Goal: Task Accomplishment & Management: Use online tool/utility

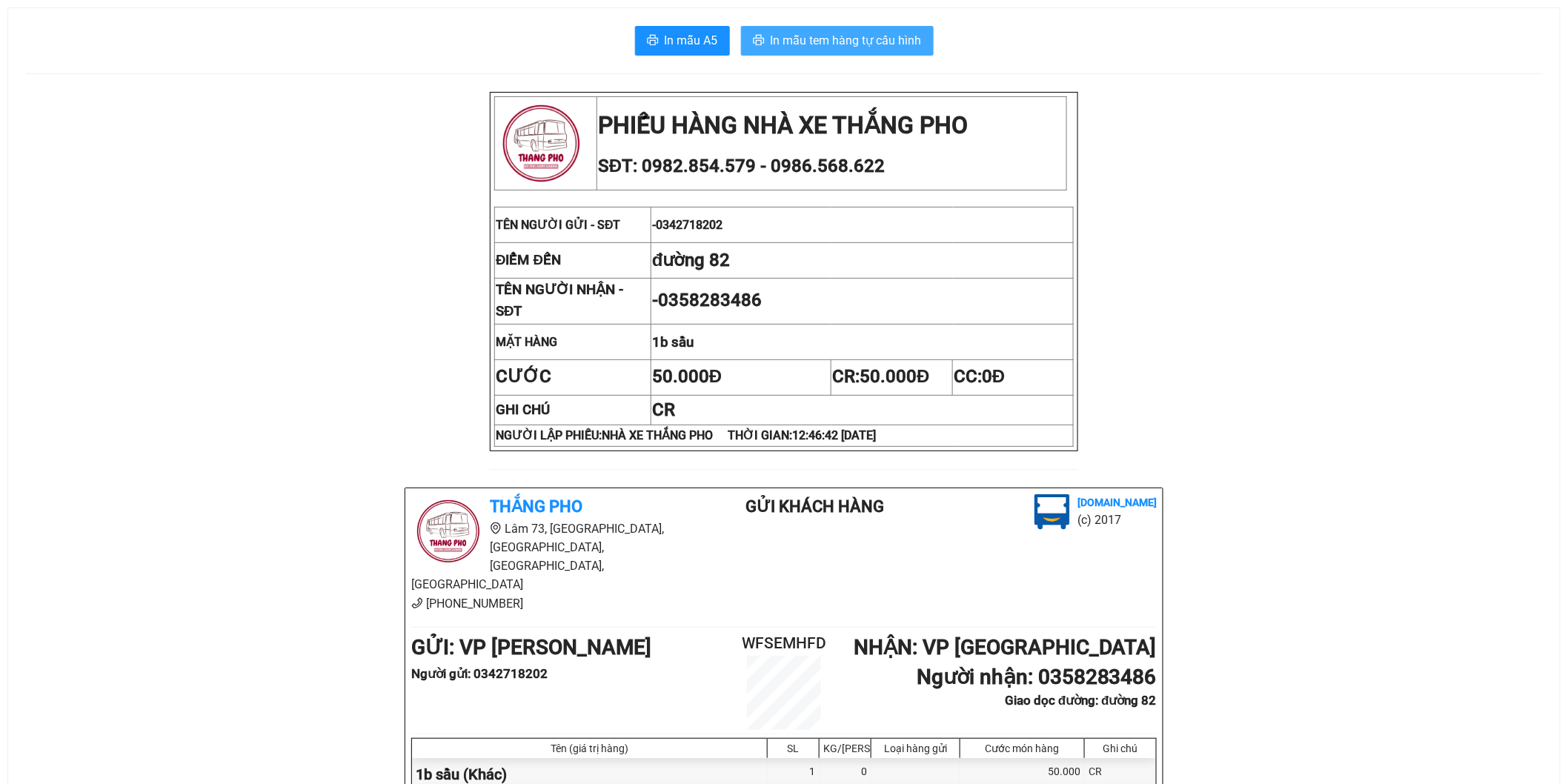
drag, startPoint x: 876, startPoint y: 58, endPoint x: 885, endPoint y: 41, distance: 19.2
click at [876, 58] on div "In mẫu A5 In mẫu tem hàng tự cấu hình PHIẾU HÀNG NHÀ XE THẮNG PHO SĐT: 0982.854…" at bounding box center [784, 513] width 1552 height 1009
click at [885, 40] on span "In mẫu tem hàng tự cấu hình" at bounding box center [846, 40] width 152 height 18
click at [790, 34] on span "In mẫu tem hàng tự cấu hình" at bounding box center [846, 40] width 152 height 18
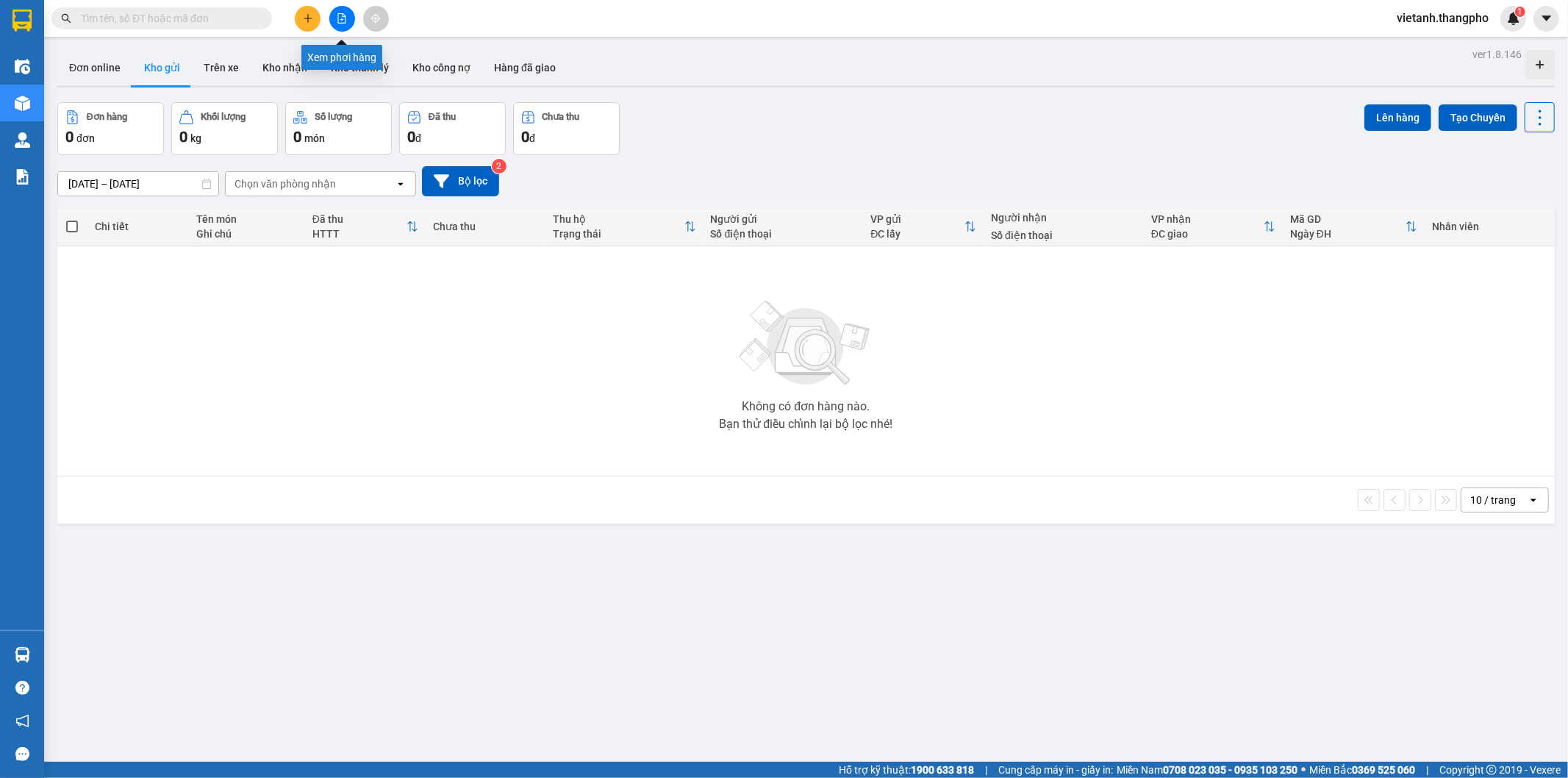
click at [337, 20] on icon "file-add" at bounding box center [342, 18] width 10 height 10
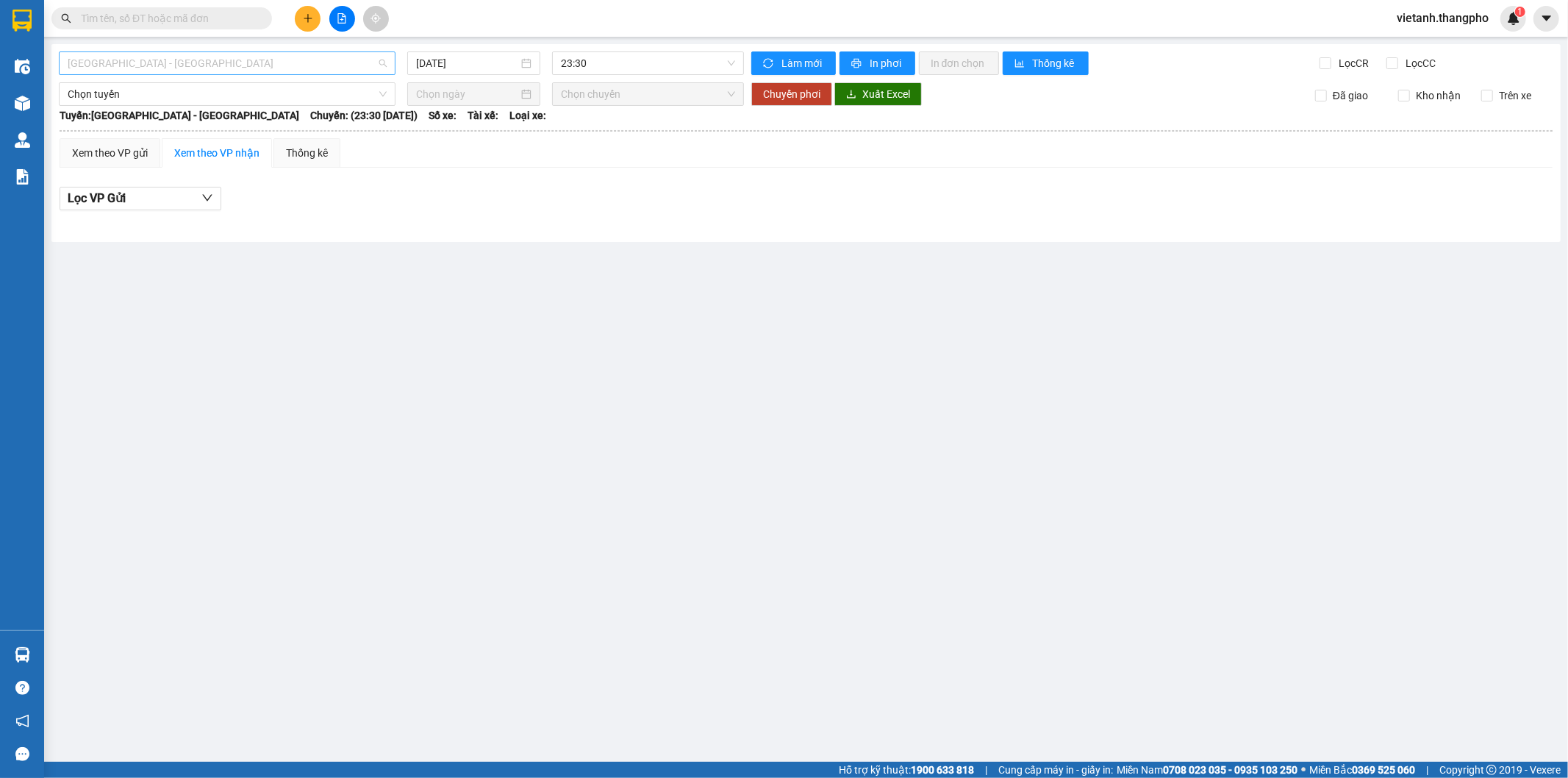
click at [276, 71] on span "Hà Nội - Lâm Đồng" at bounding box center [226, 62] width 319 height 22
click at [180, 140] on div "Lâm Đồng - Hà Nội" at bounding box center [226, 139] width 319 height 16
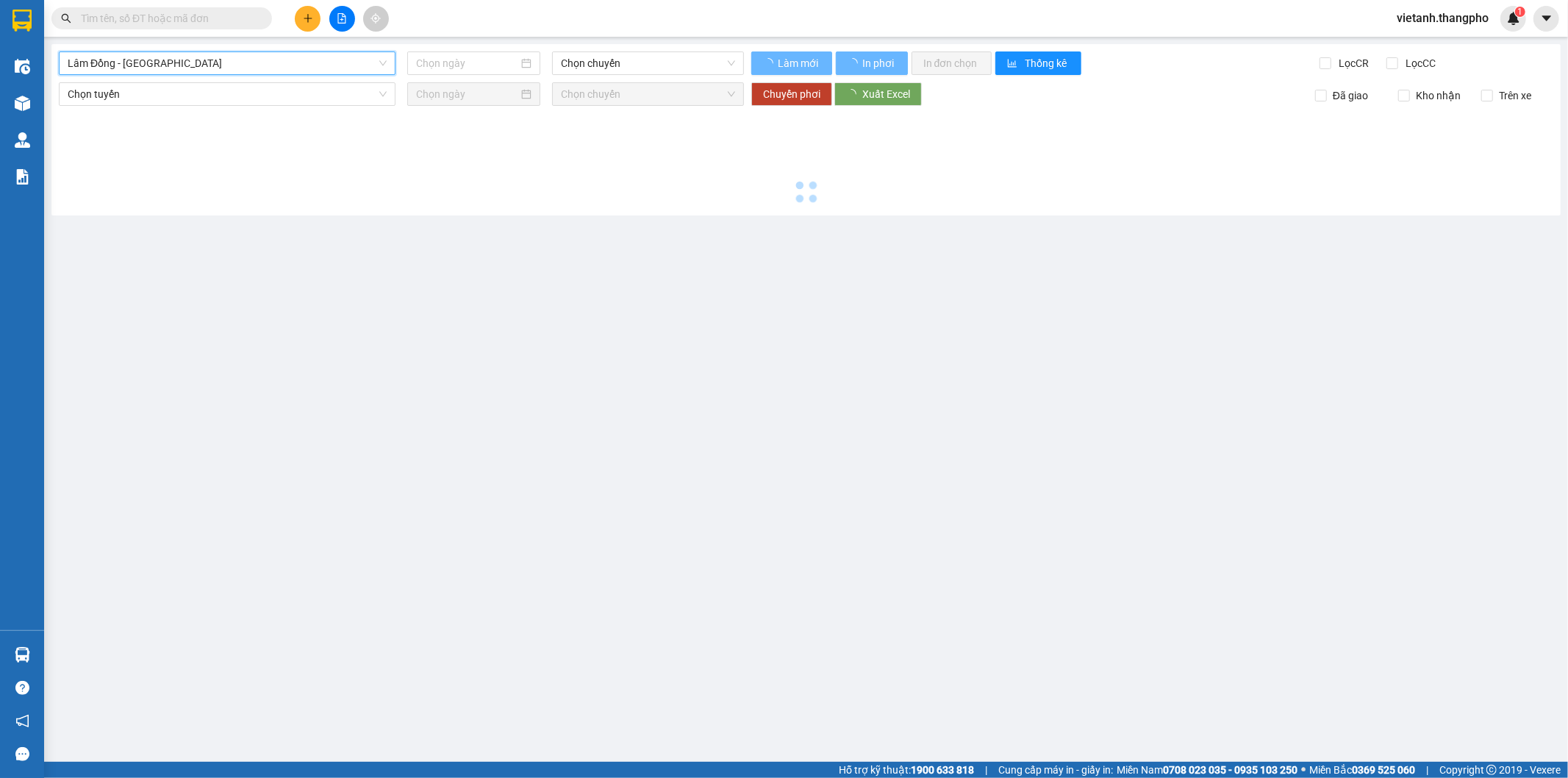
type input "12/10/2025"
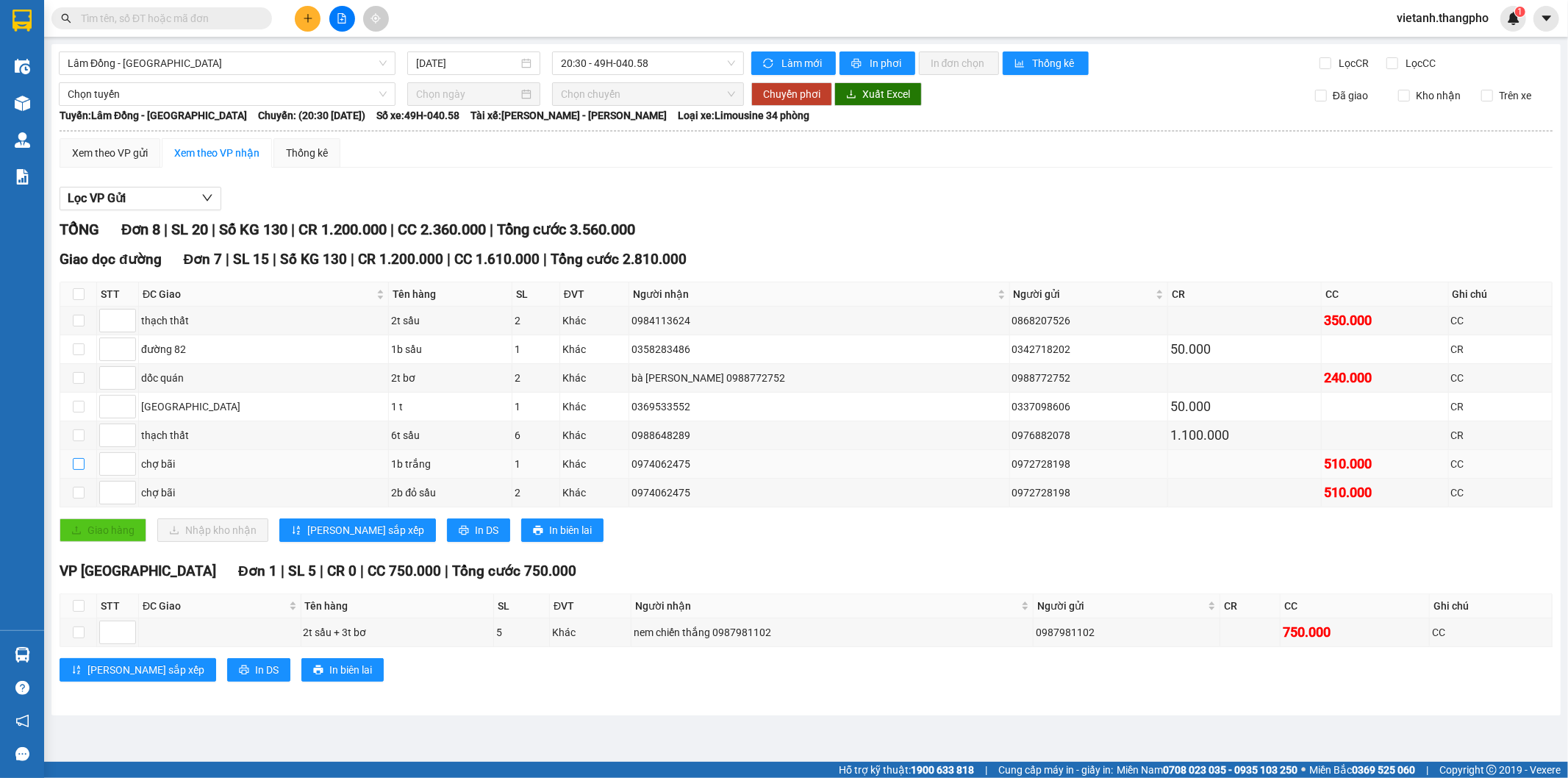
click at [73, 467] on input "checkbox" at bounding box center [79, 464] width 11 height 11
checkbox input "true"
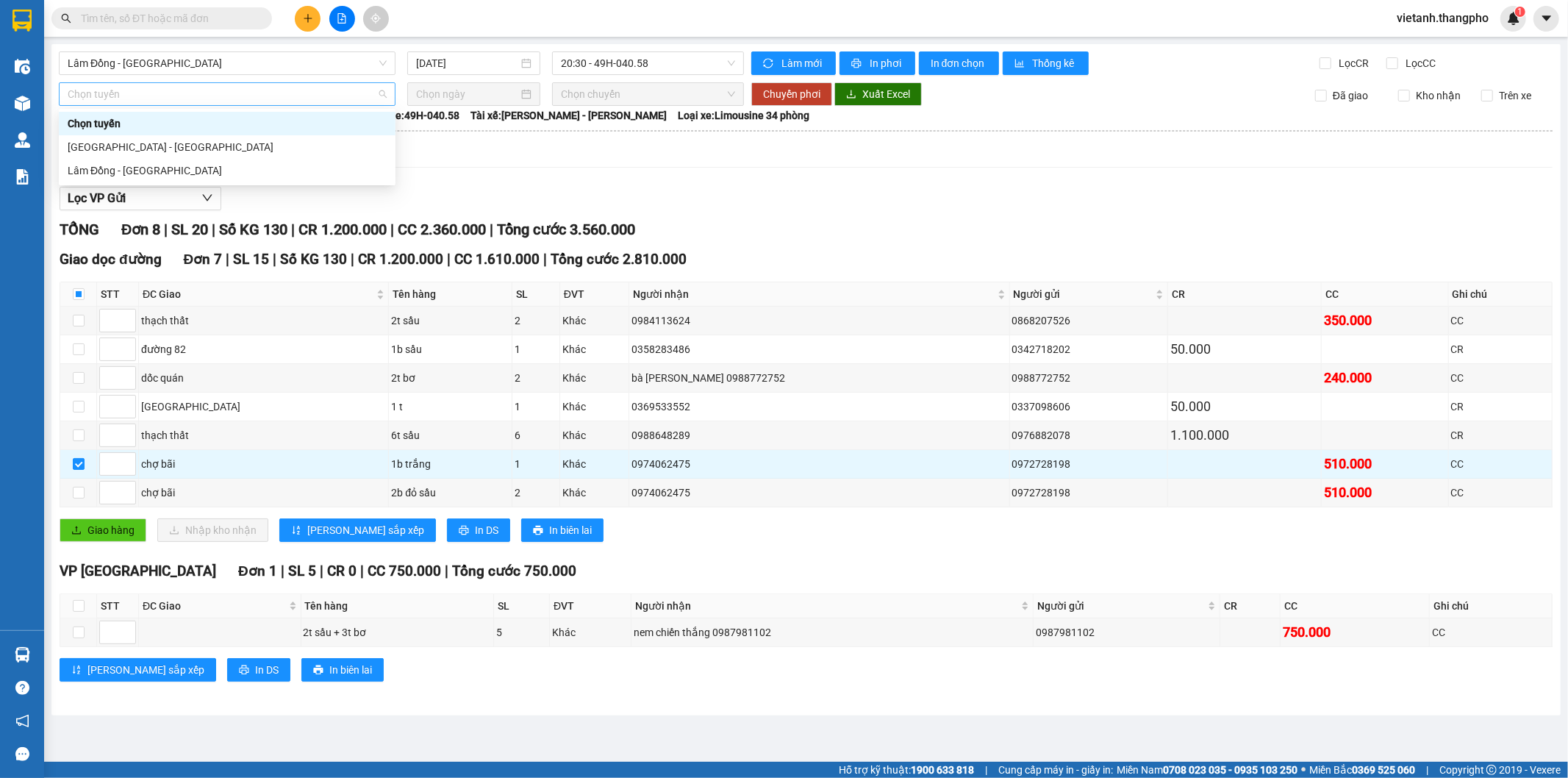
click at [254, 93] on span "Chọn tuyến" at bounding box center [226, 94] width 319 height 22
click at [154, 150] on div "Hà Nội - Lâm Đồng" at bounding box center [226, 147] width 319 height 16
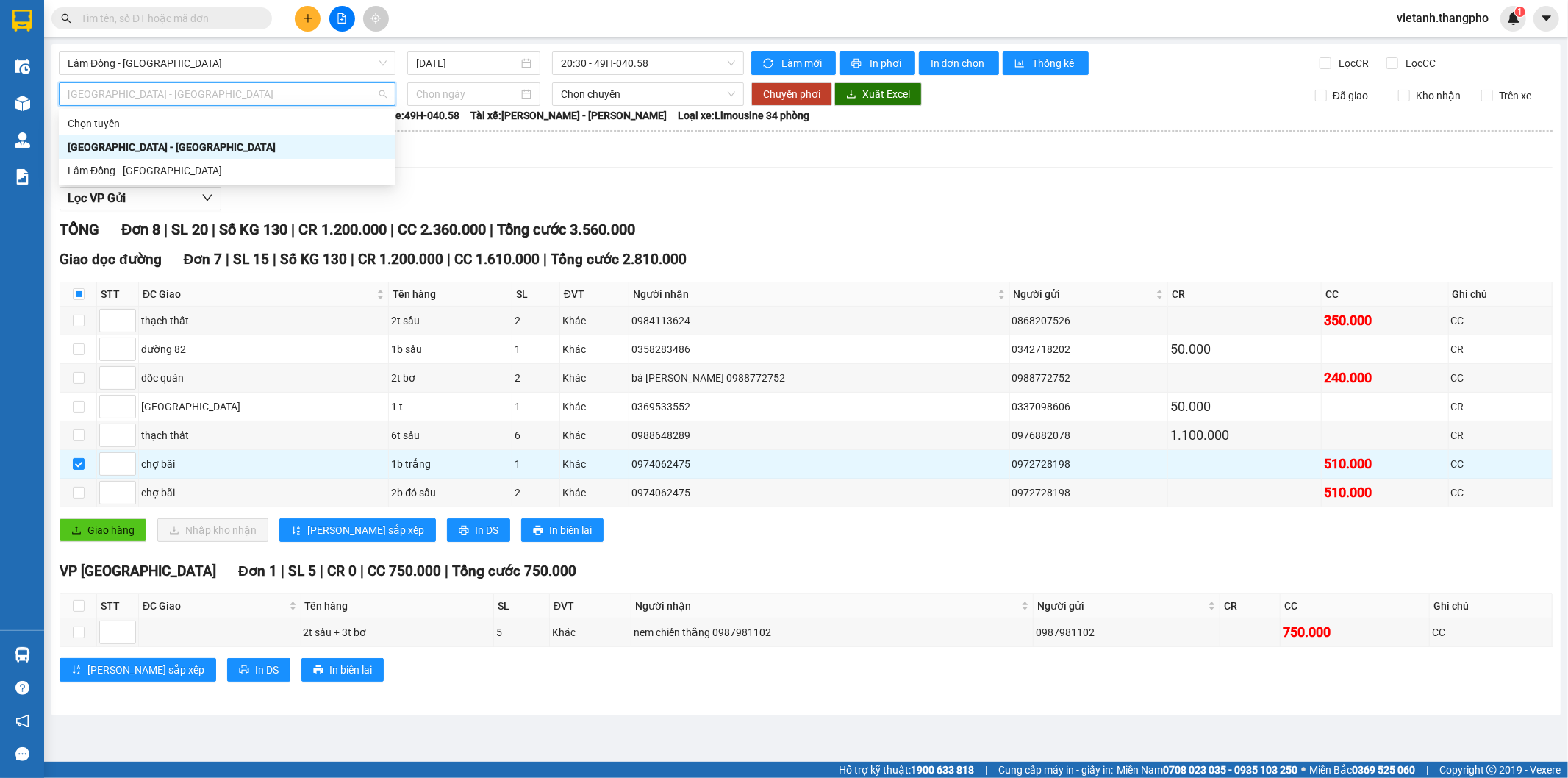
click at [351, 104] on span "Hà Nội - Lâm Đồng" at bounding box center [226, 94] width 319 height 22
click at [120, 165] on div "Lâm Đồng - Hà Nội" at bounding box center [226, 170] width 319 height 16
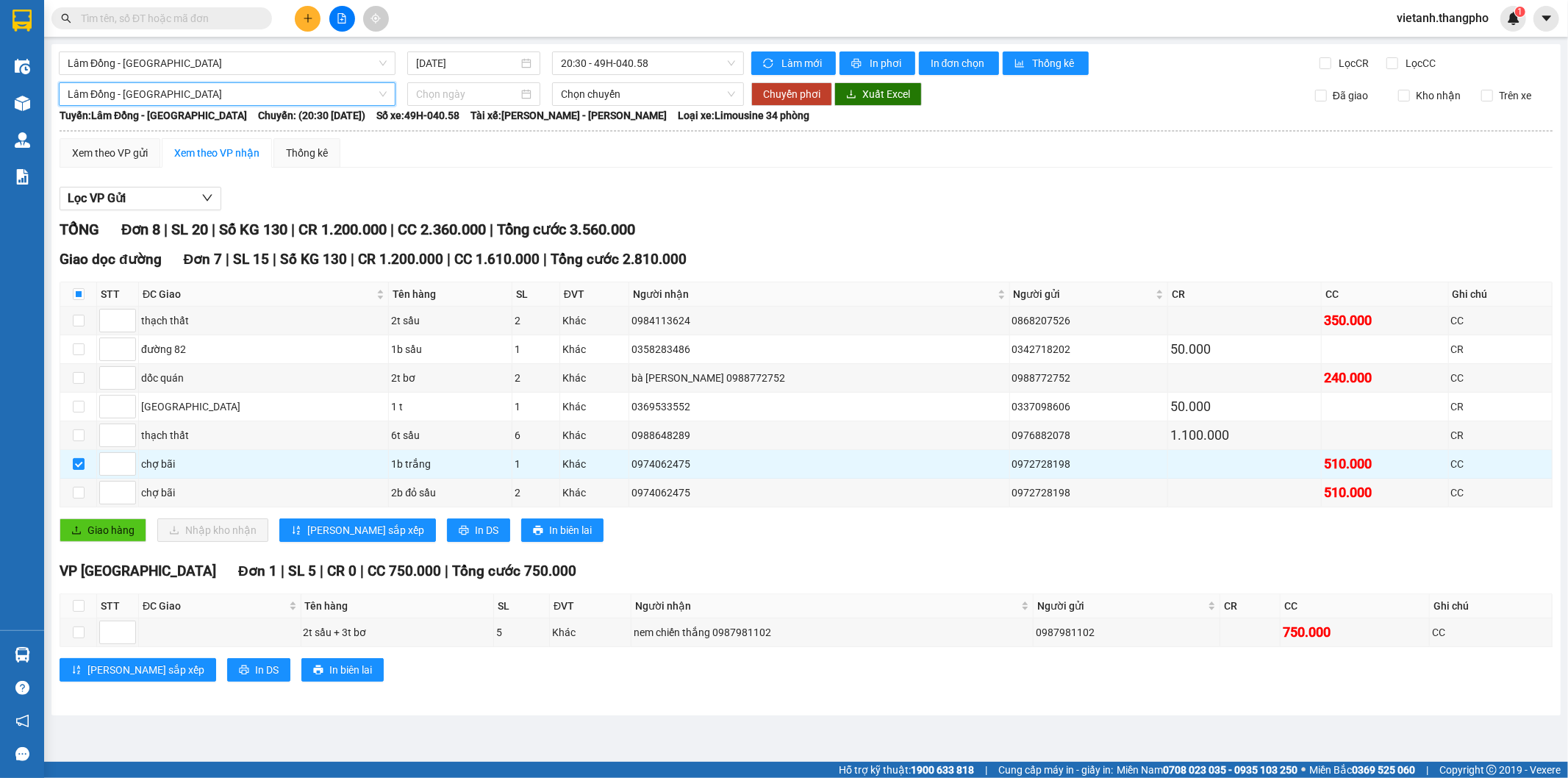
click at [164, 100] on span "Lâm Đồng - Hà Nội" at bounding box center [226, 94] width 319 height 22
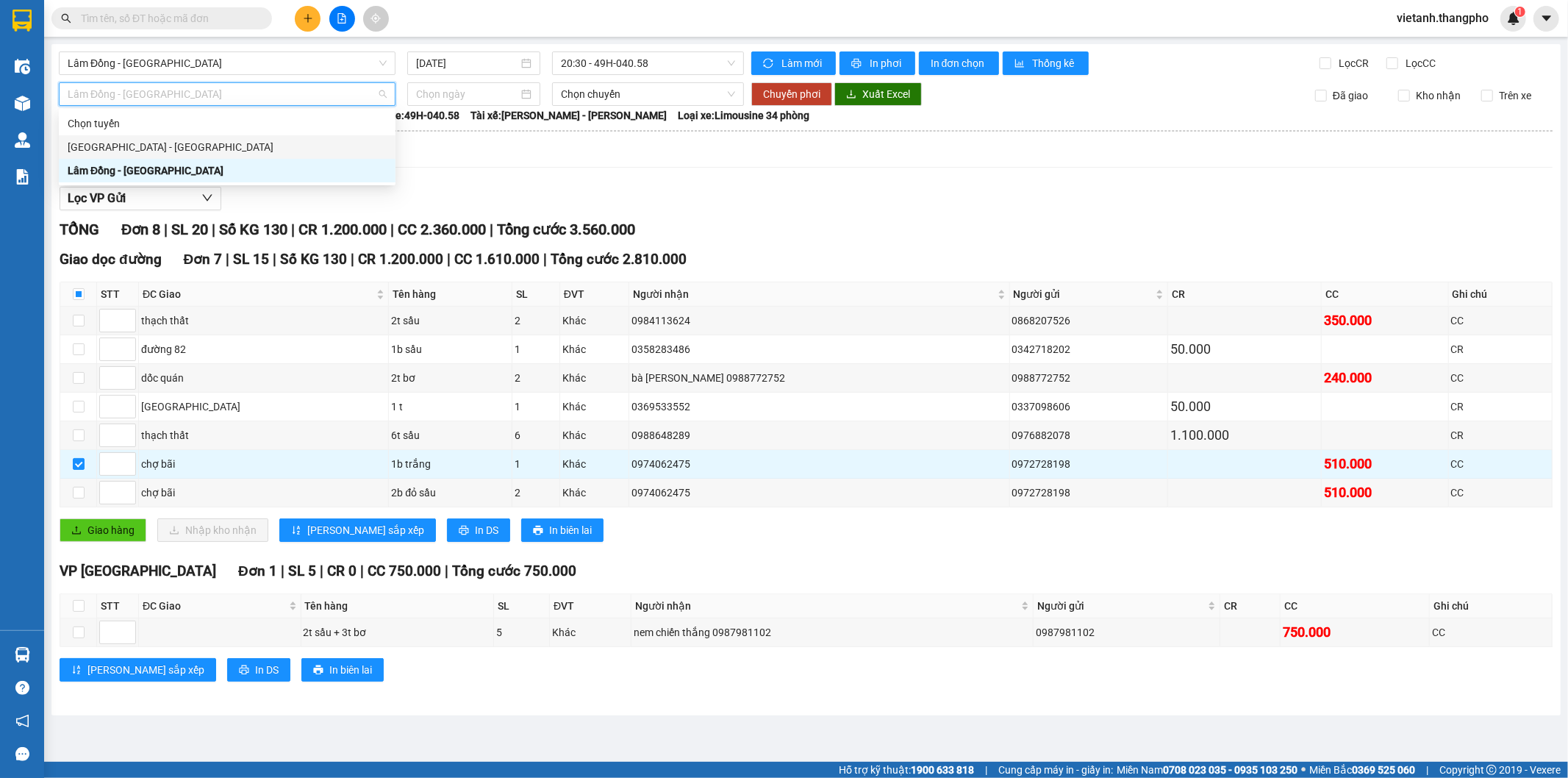
click at [151, 147] on div "Hà Nội - Lâm Đồng" at bounding box center [226, 147] width 319 height 16
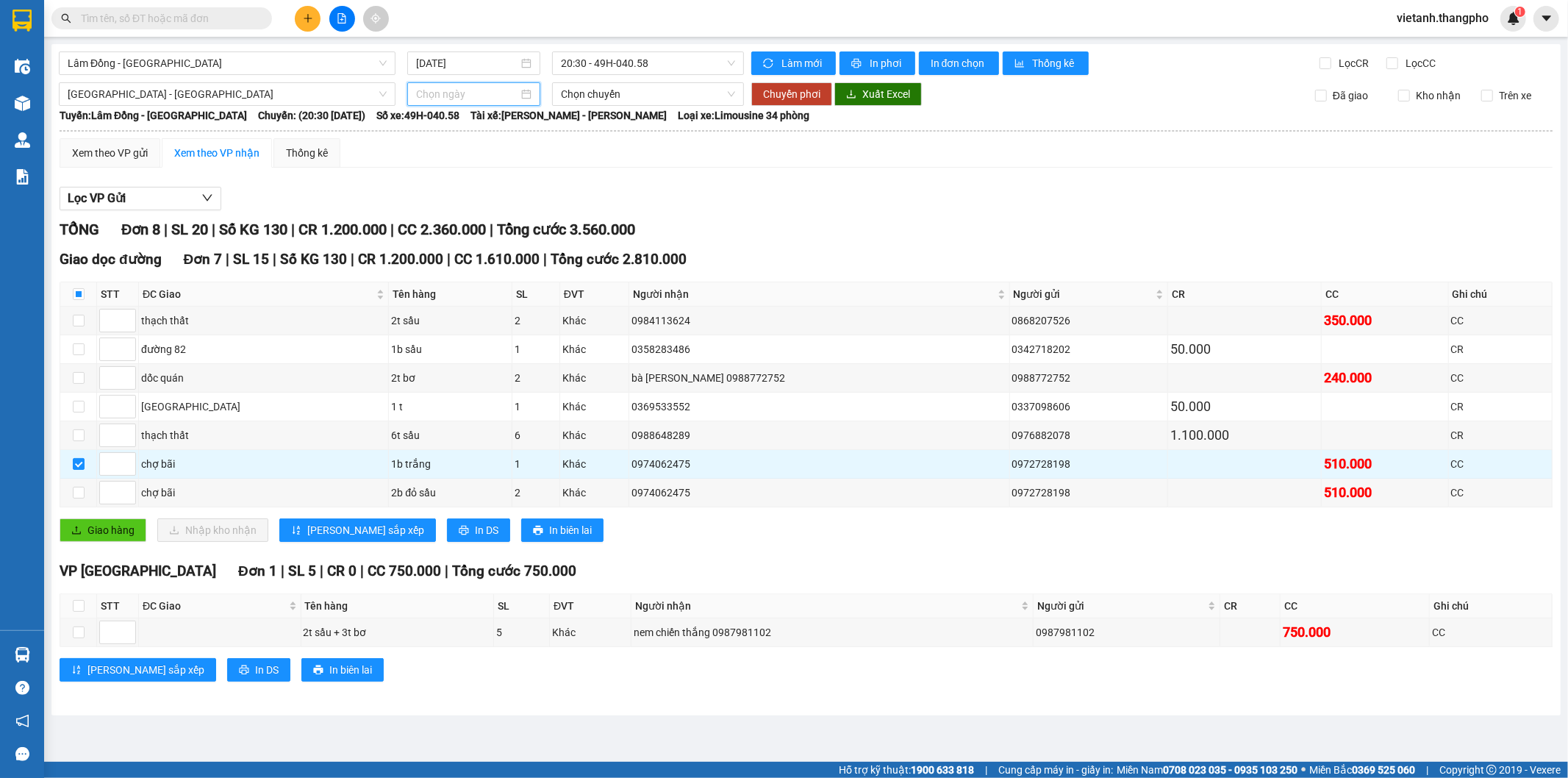
click at [466, 91] on input at bounding box center [467, 94] width 102 height 16
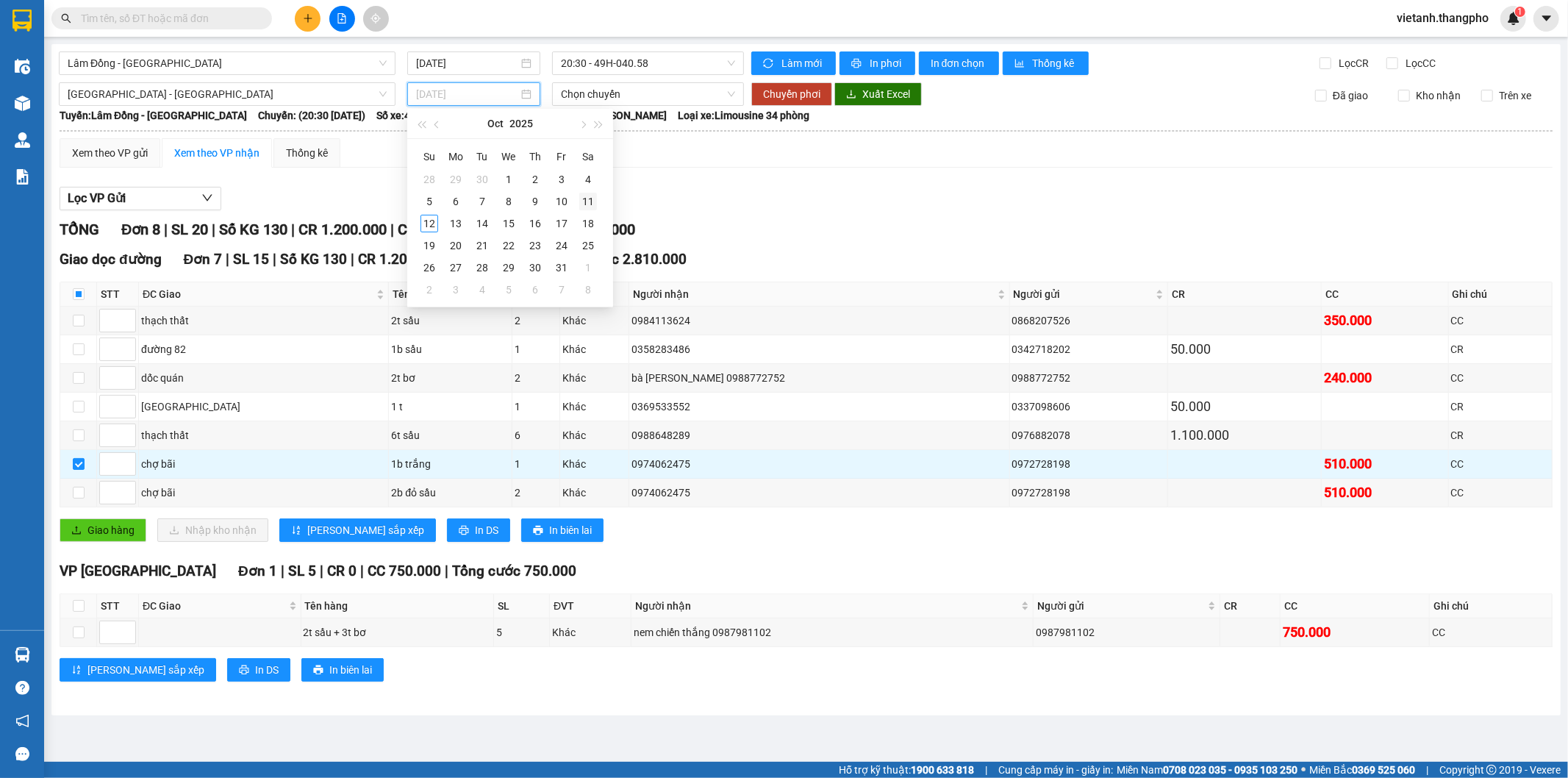
type input "11/10/2025"
click at [589, 199] on div "11" at bounding box center [588, 202] width 18 height 18
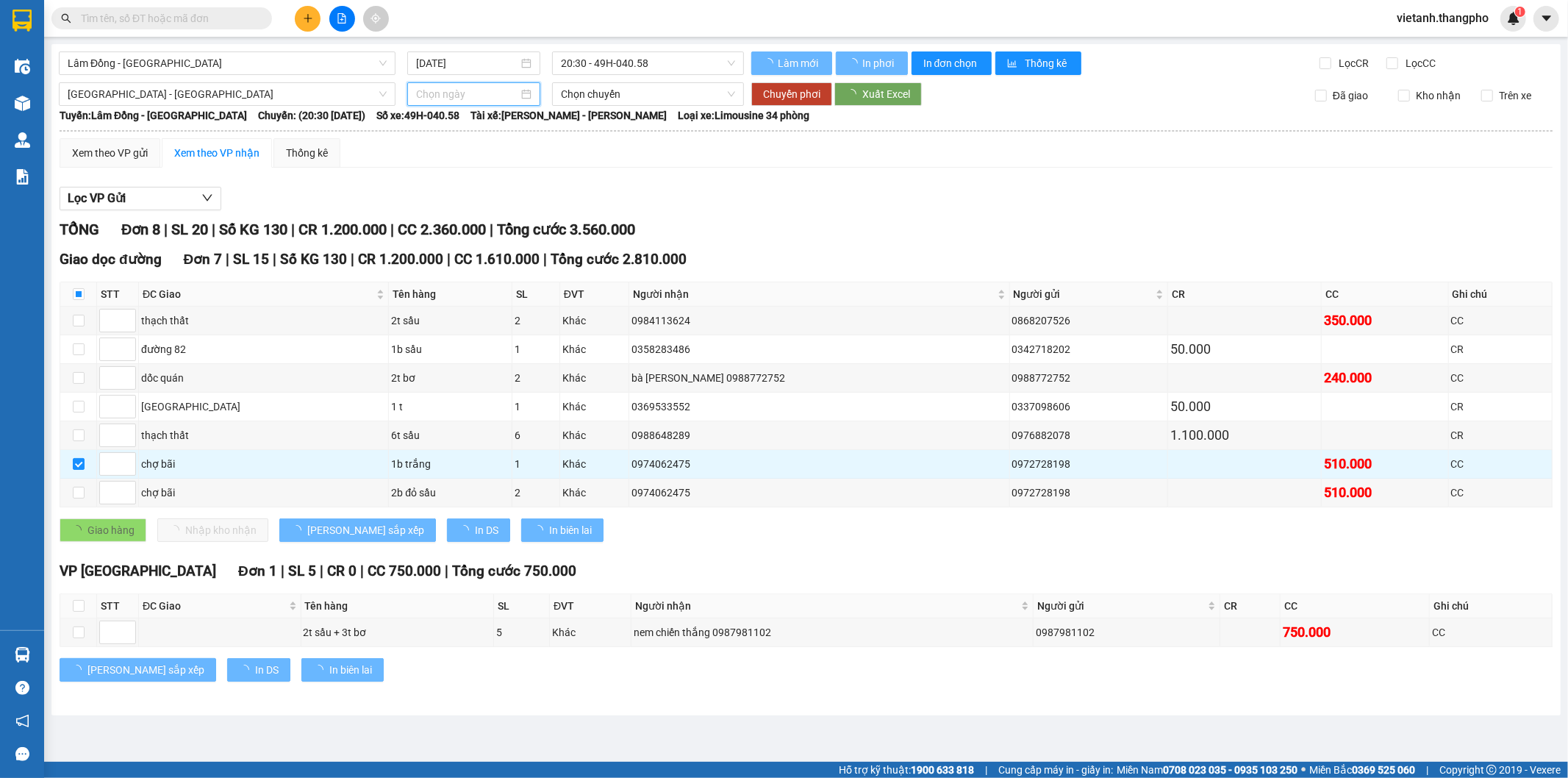
type input "11/10/2025"
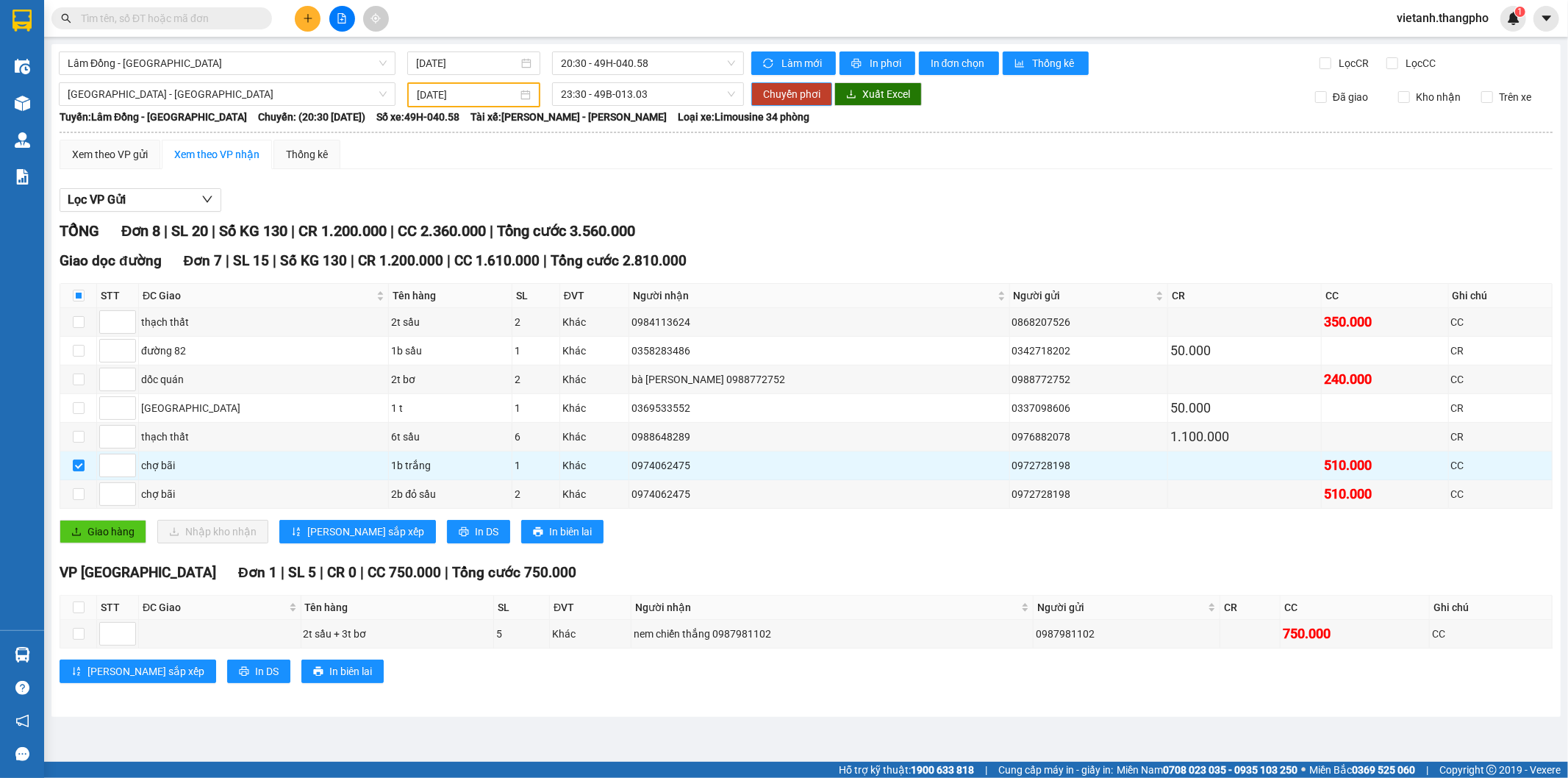
click at [777, 92] on span "Chuyển phơi" at bounding box center [792, 94] width 58 height 16
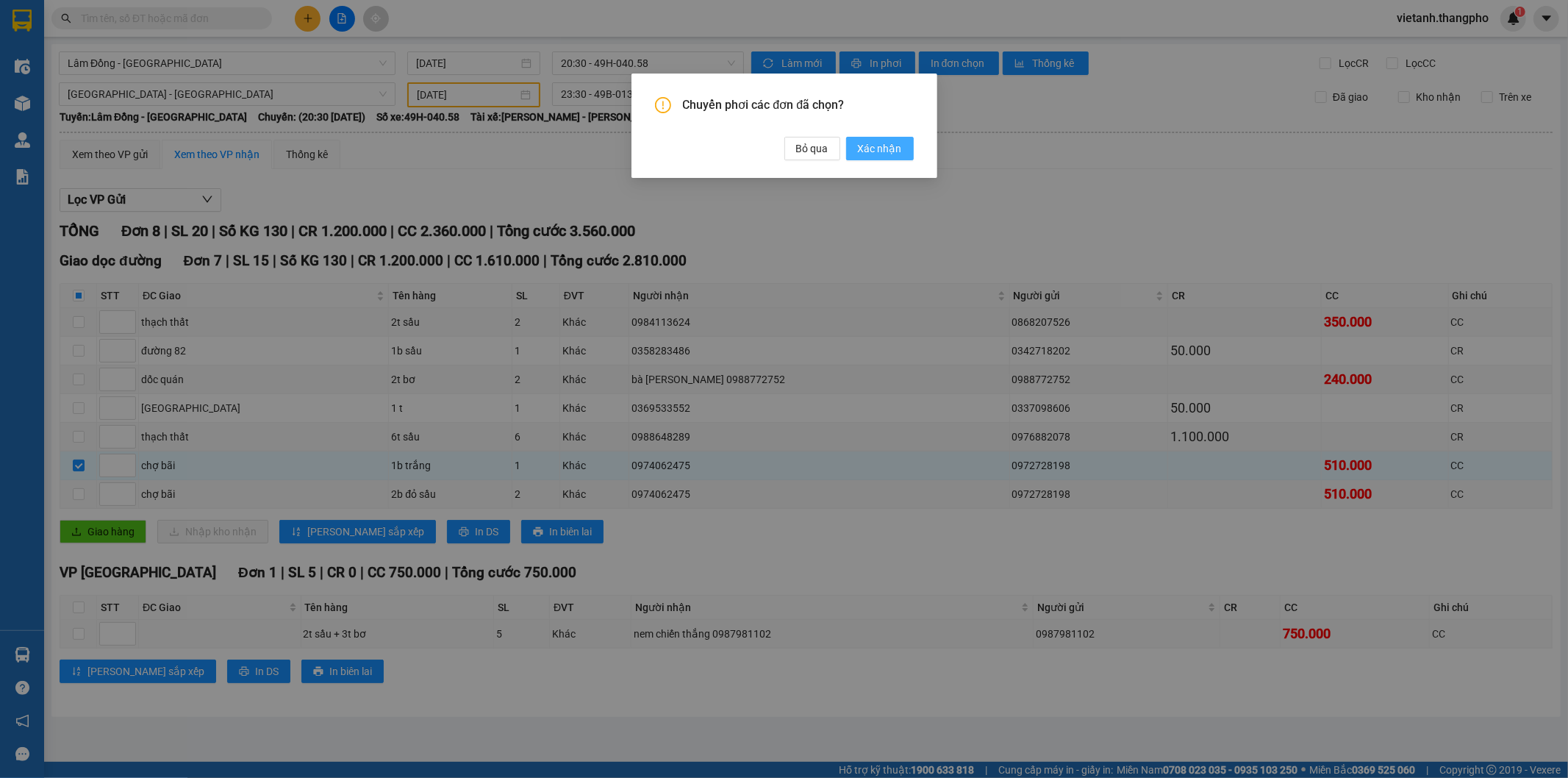
click at [883, 148] on span "Xác nhận" at bounding box center [880, 148] width 44 height 16
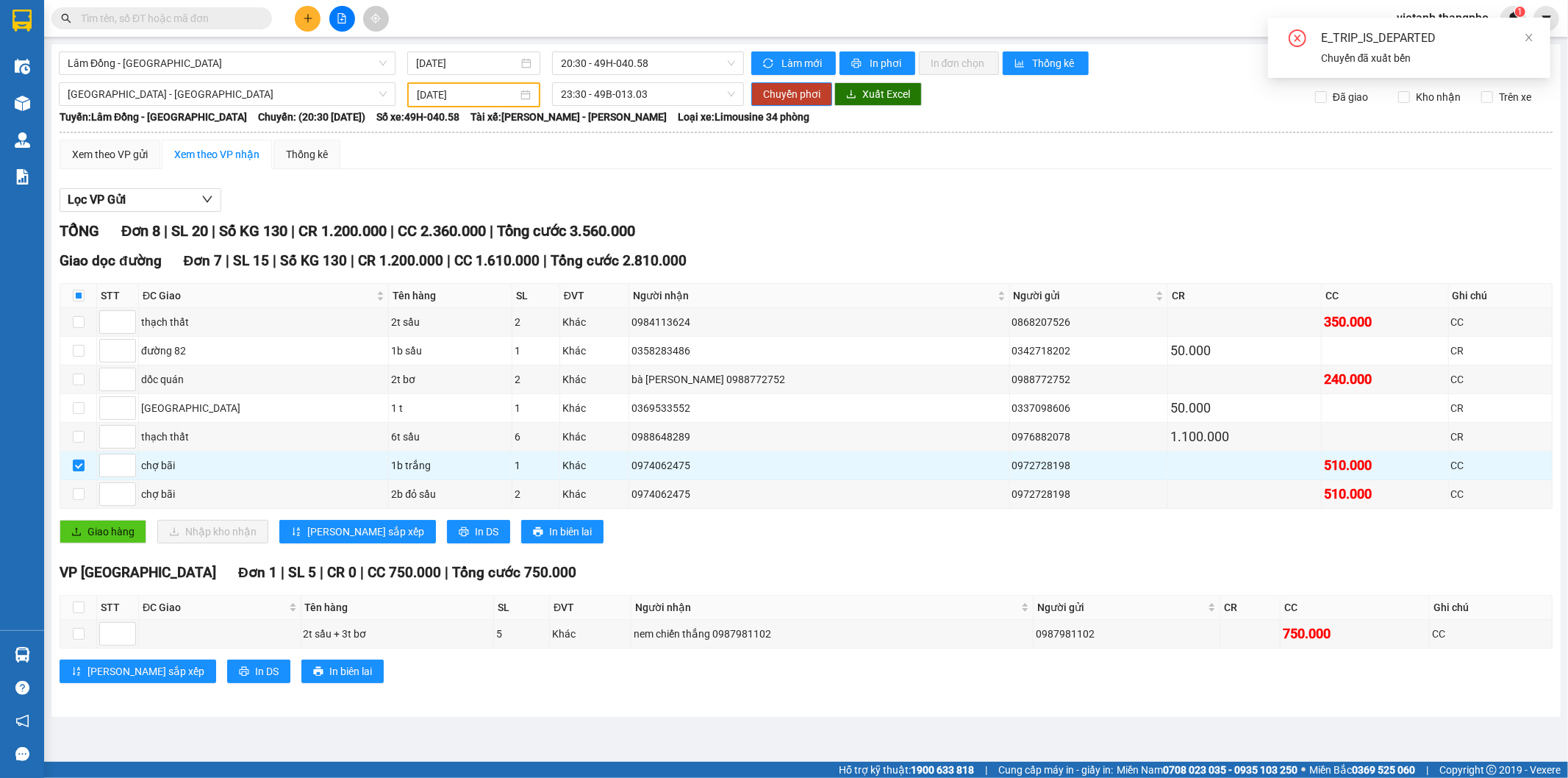
checkbox input "false"
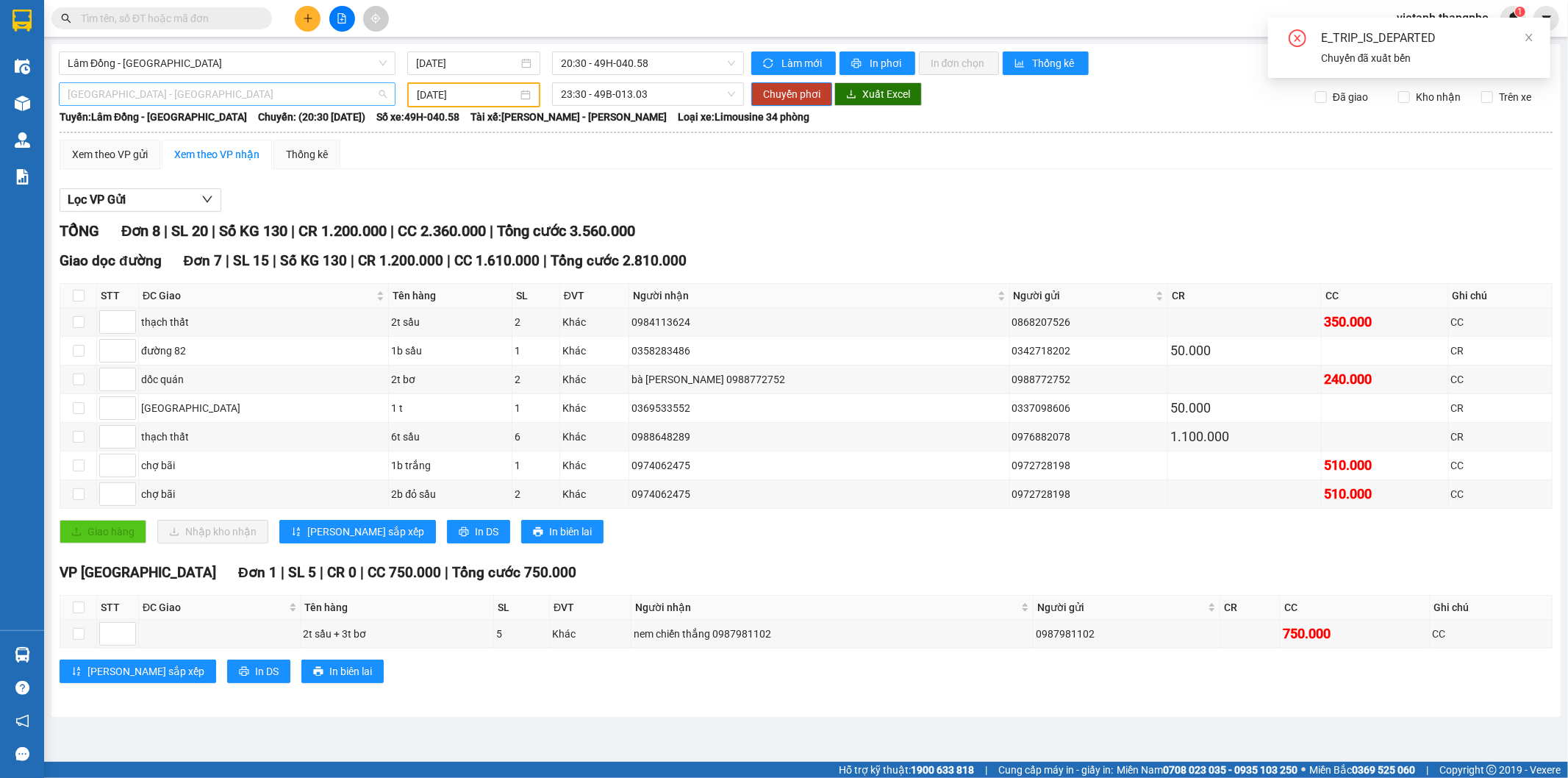
click at [317, 98] on span "Hà Nội - Lâm Đồng" at bounding box center [226, 94] width 319 height 22
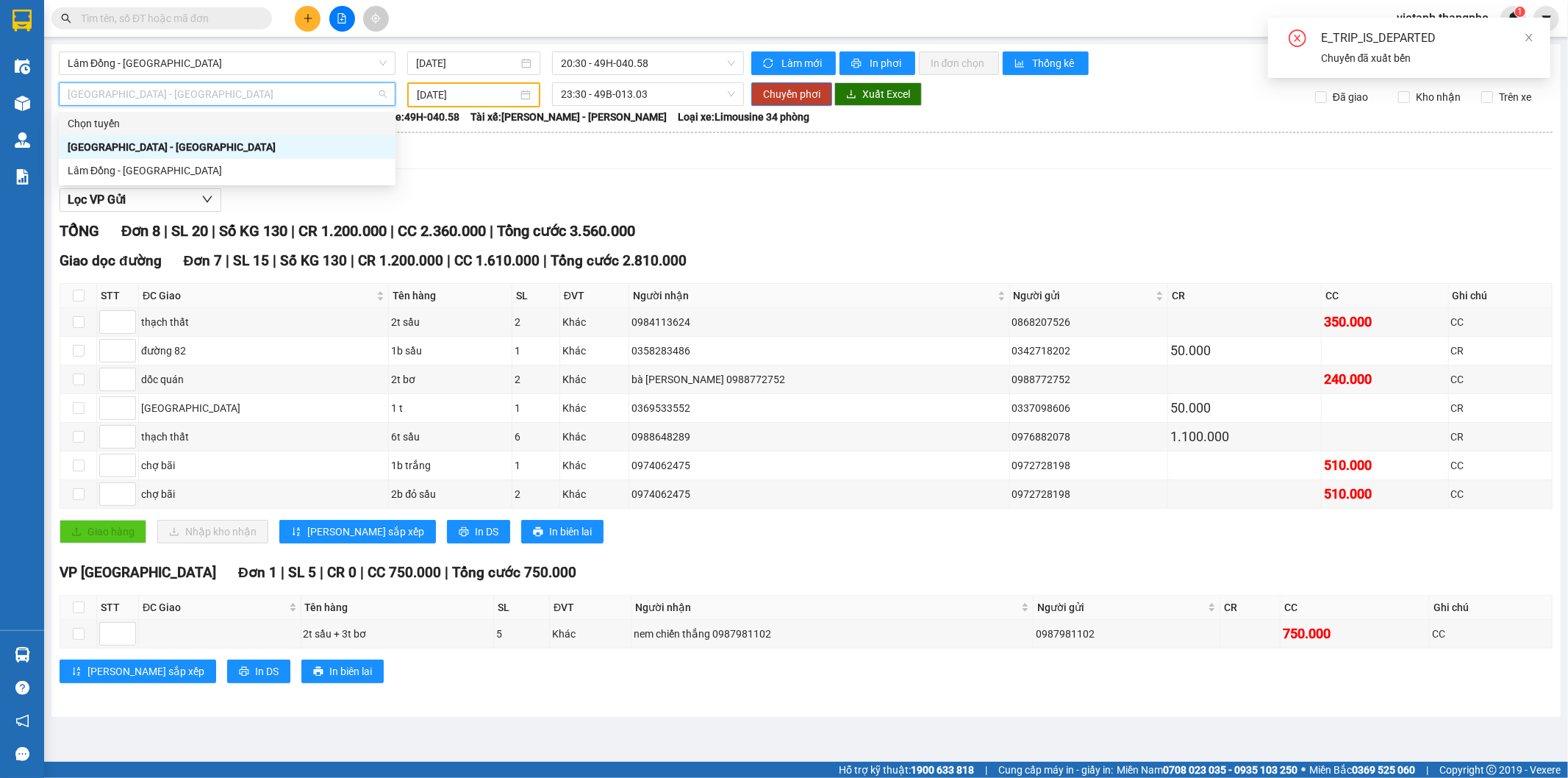
click at [476, 96] on input "11/10/2025" at bounding box center [467, 95] width 100 height 16
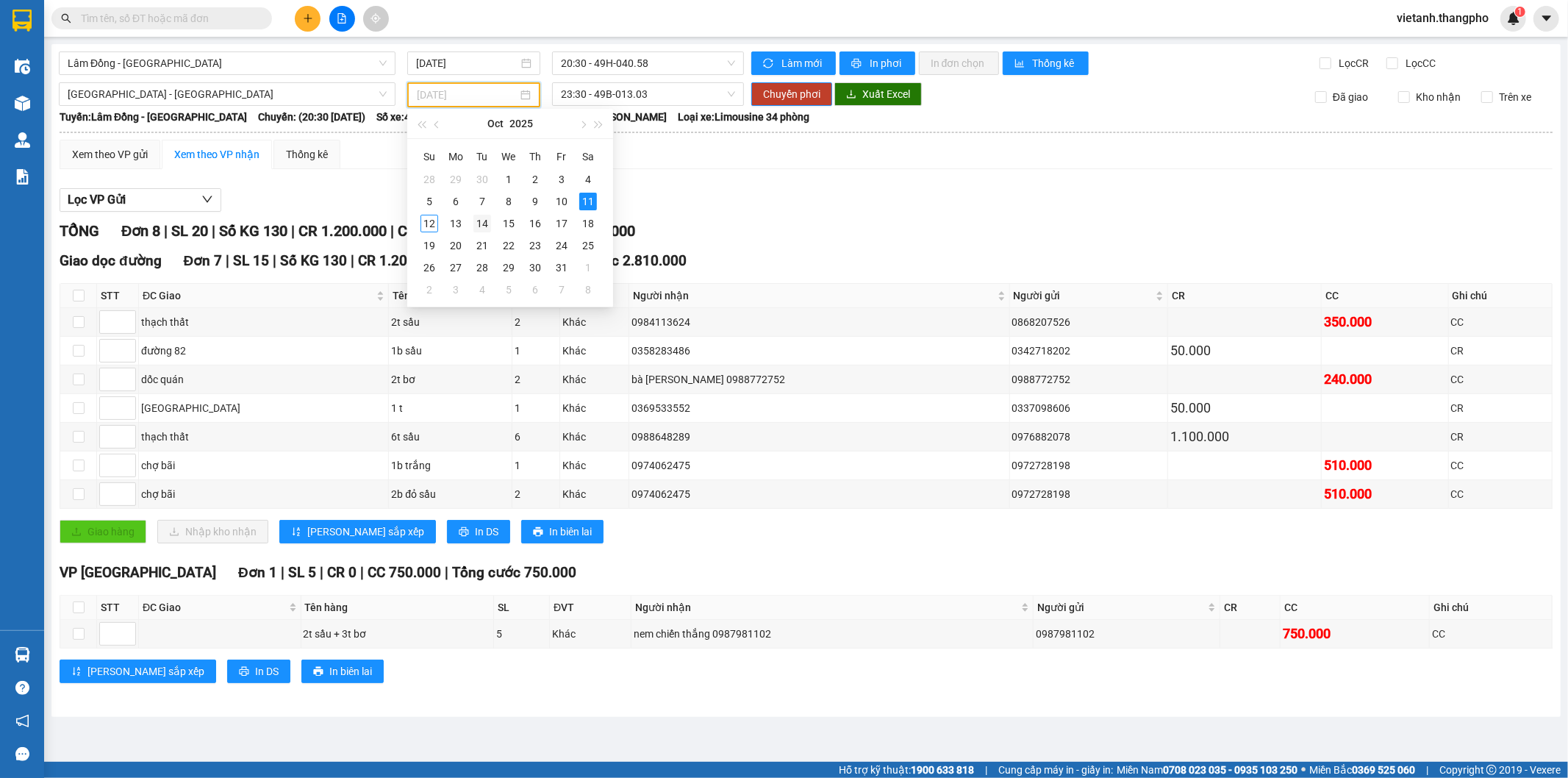
click at [478, 226] on div "14" at bounding box center [482, 223] width 18 height 18
type input "14/10/2025"
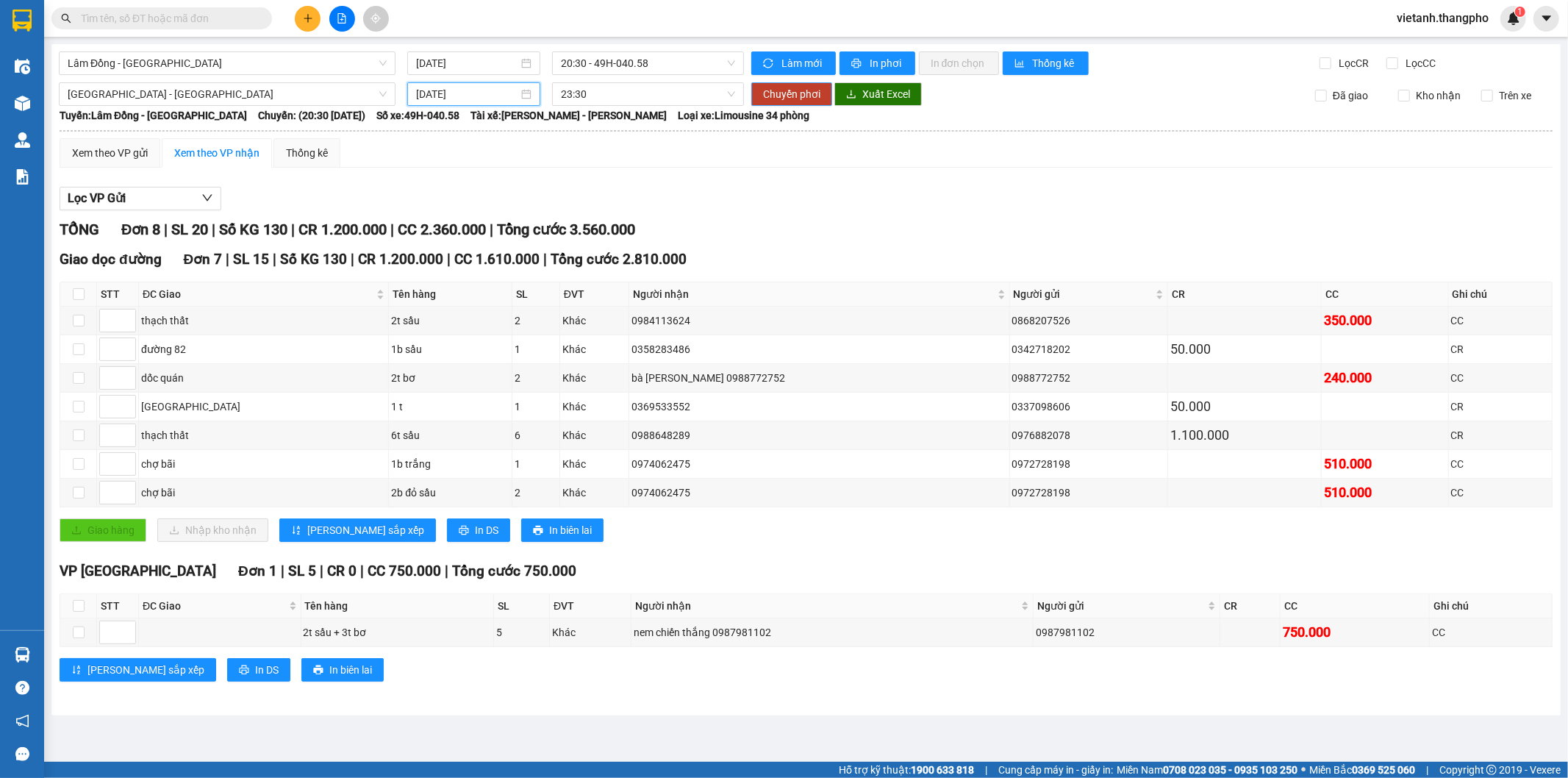
click at [767, 91] on span "Chuyển phơi" at bounding box center [792, 94] width 58 height 16
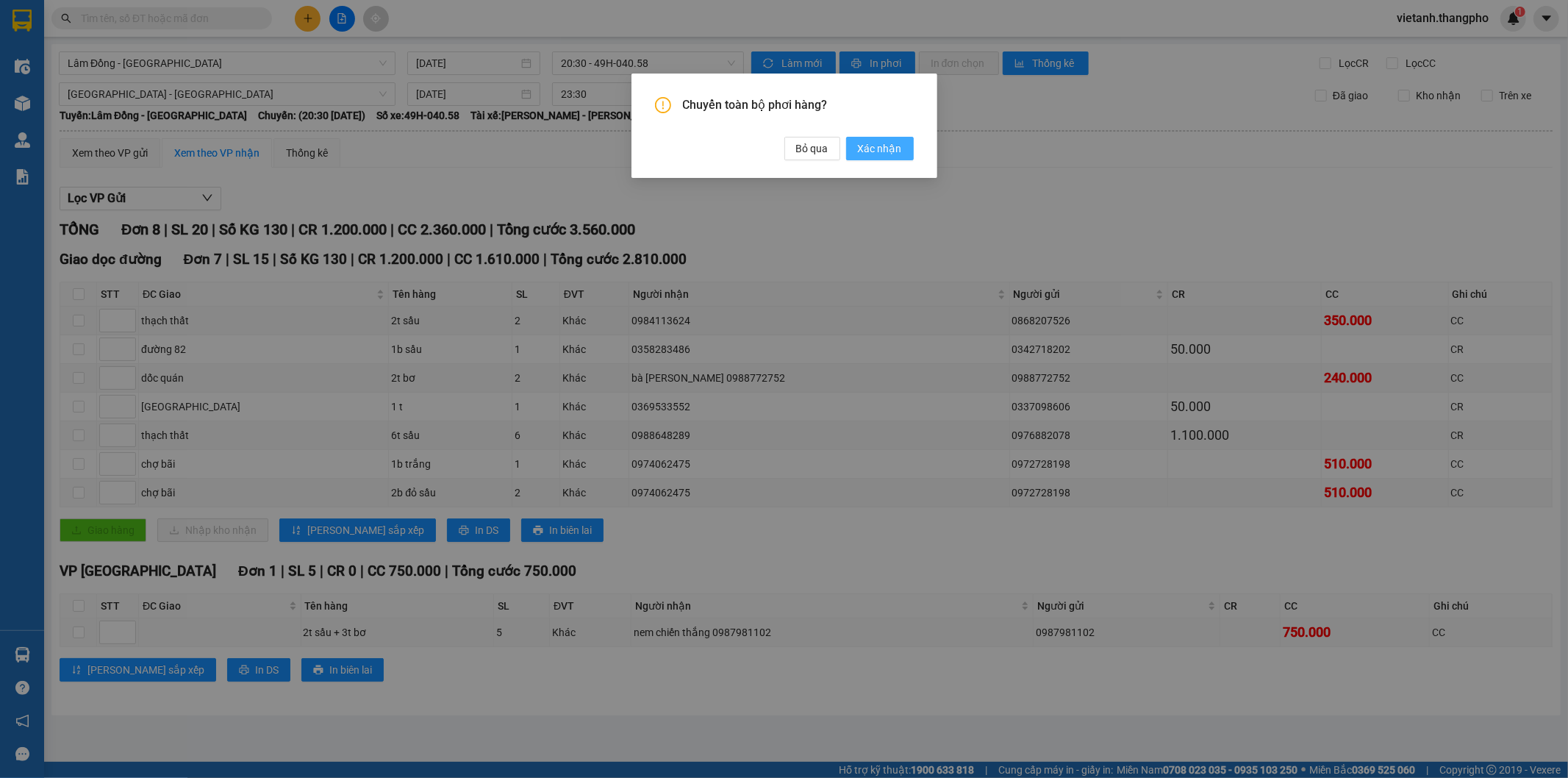
click at [863, 149] on span "Xác nhận" at bounding box center [880, 148] width 44 height 16
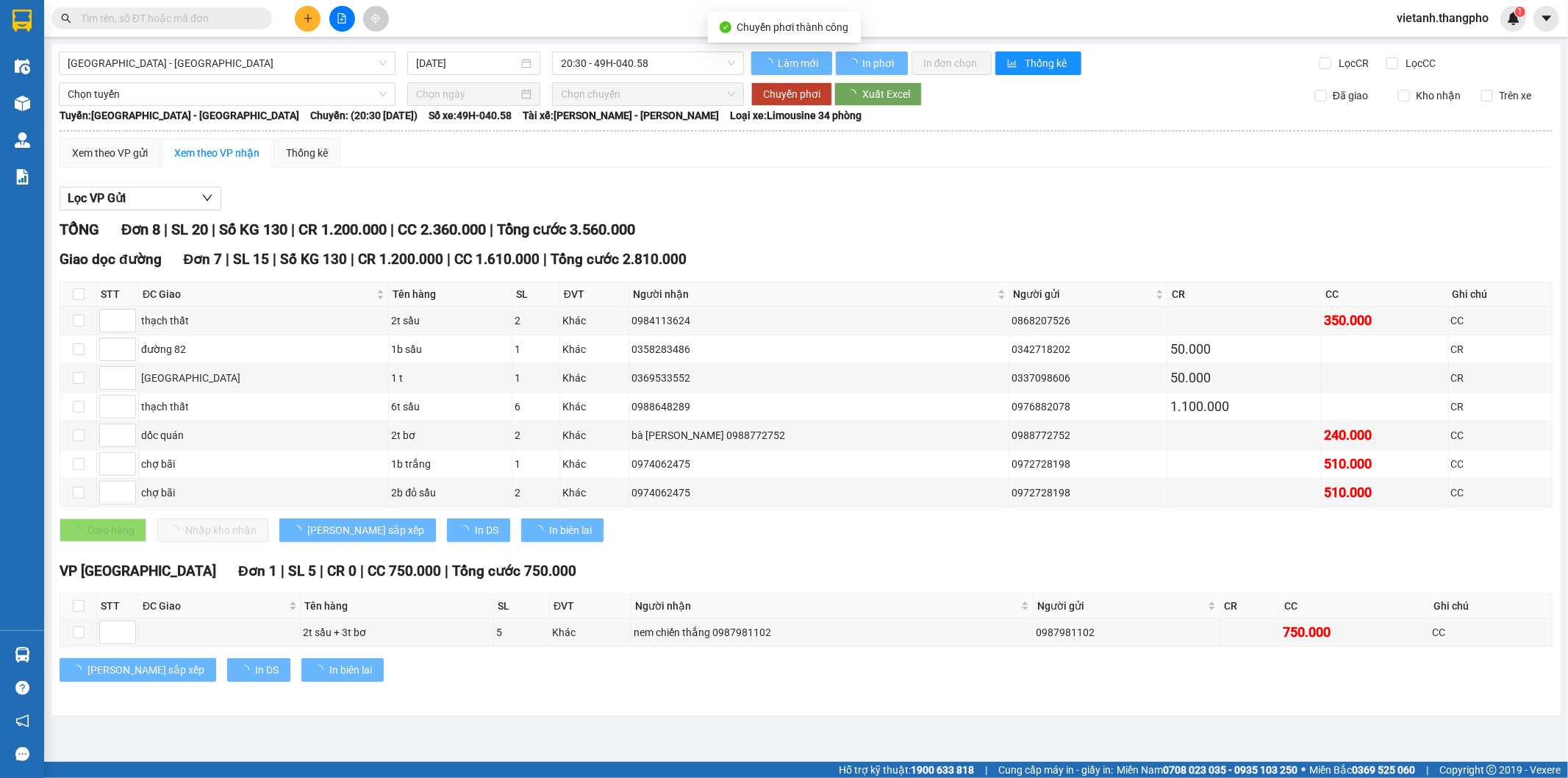
type input "14/10/2025"
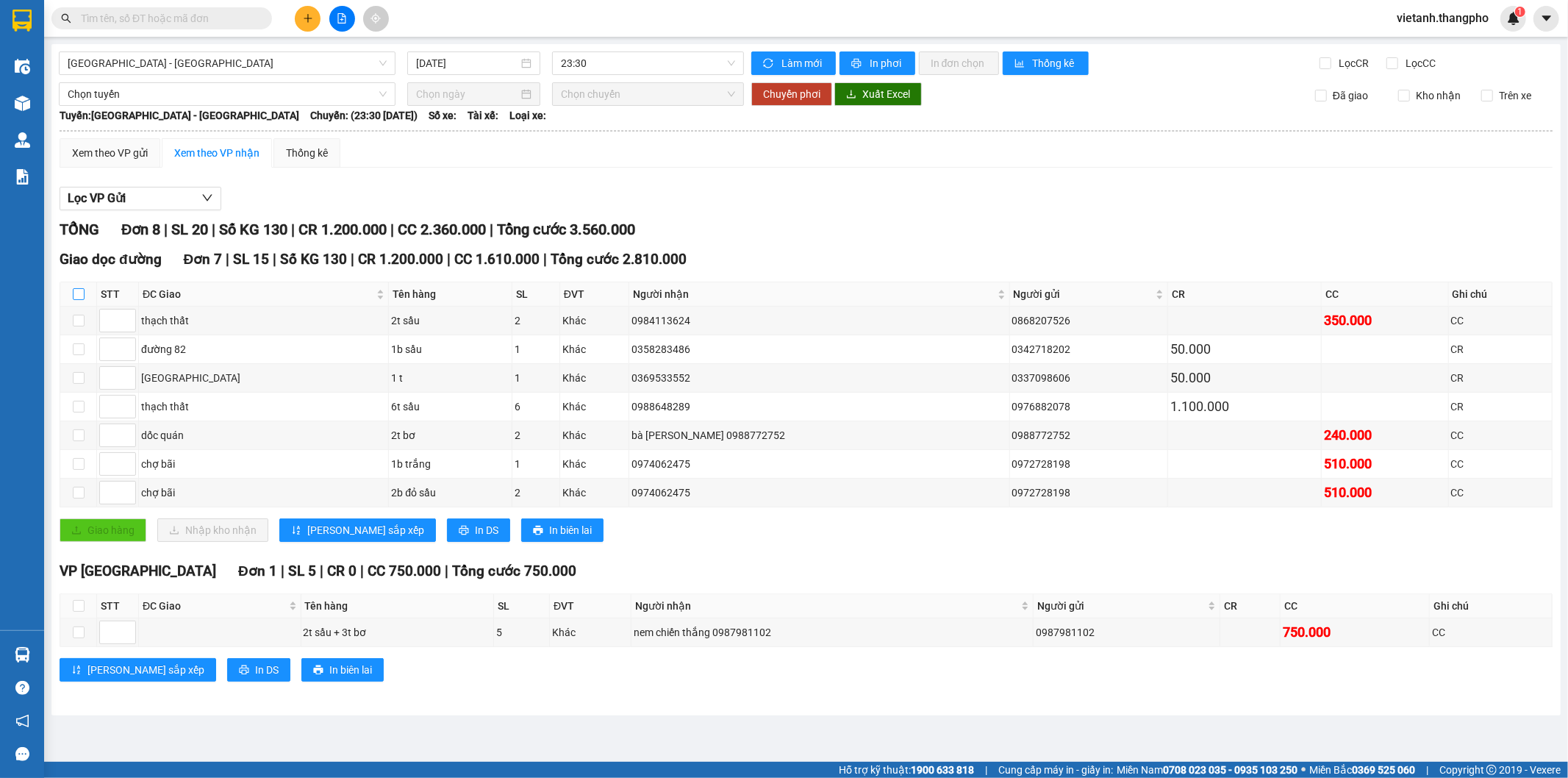
click at [78, 292] on input "checkbox" at bounding box center [79, 294] width 11 height 11
checkbox input "true"
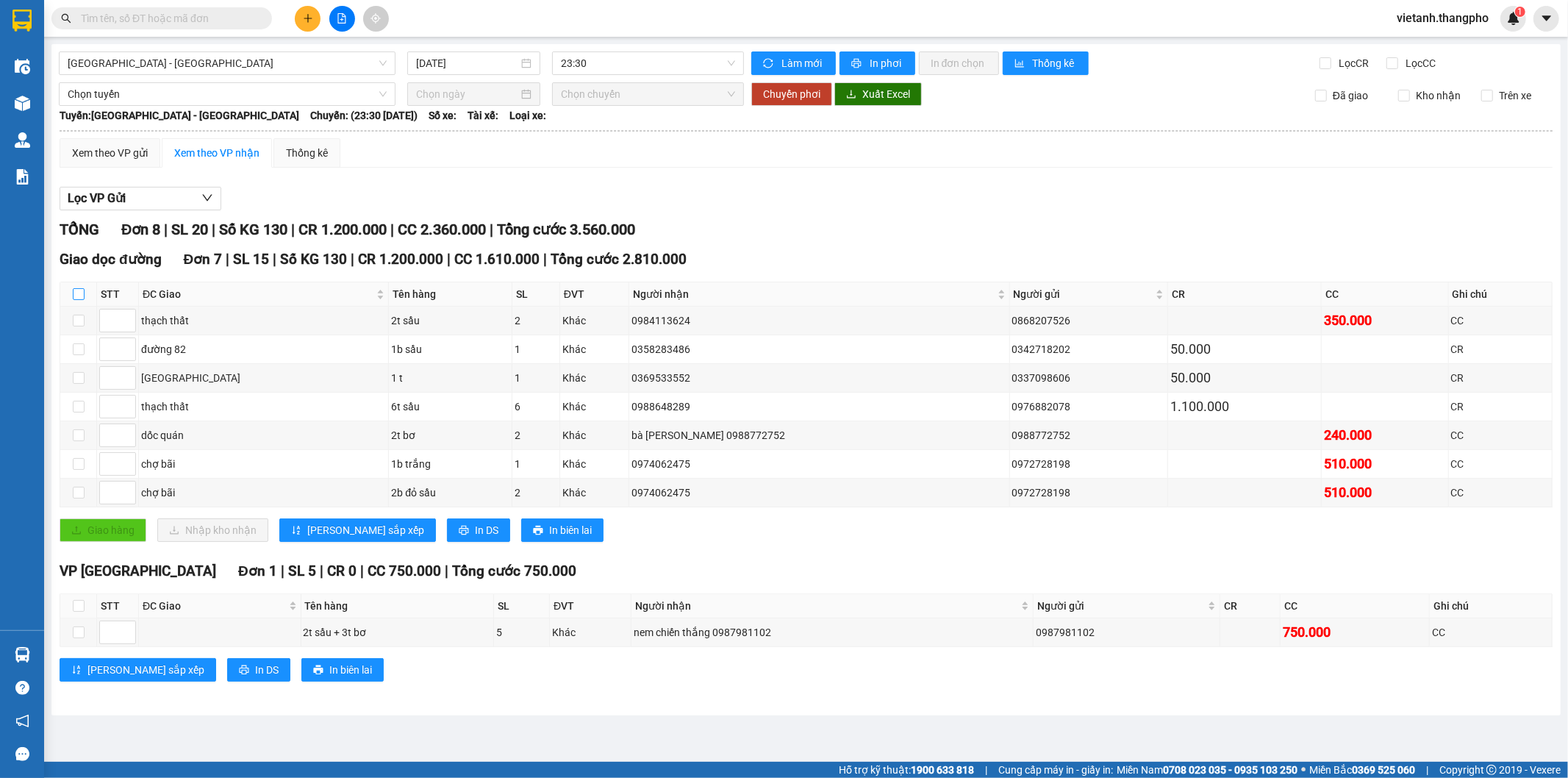
checkbox input "true"
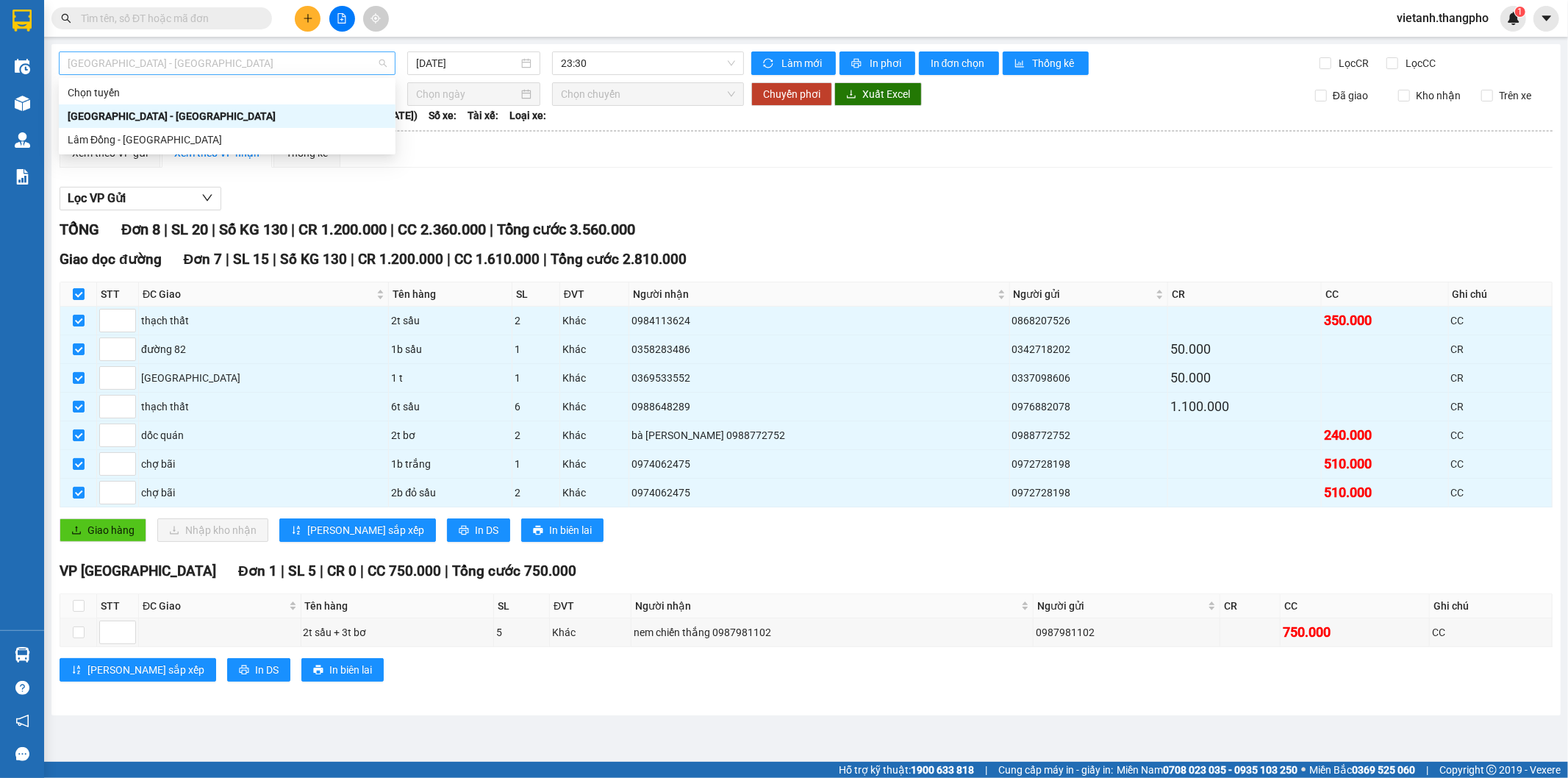
click at [164, 68] on span "Hà Nội - Lâm Đồng" at bounding box center [226, 62] width 319 height 22
click at [401, 186] on div "Lọc VP Gửi TỔNG Đơn 8 | SL 20 | Số KG 130 | CR 1.200.000 | CC 2.360.000 | Tổng…" at bounding box center [806, 440] width 1493 height 521
click at [250, 94] on span "Chọn tuyến" at bounding box center [226, 94] width 319 height 22
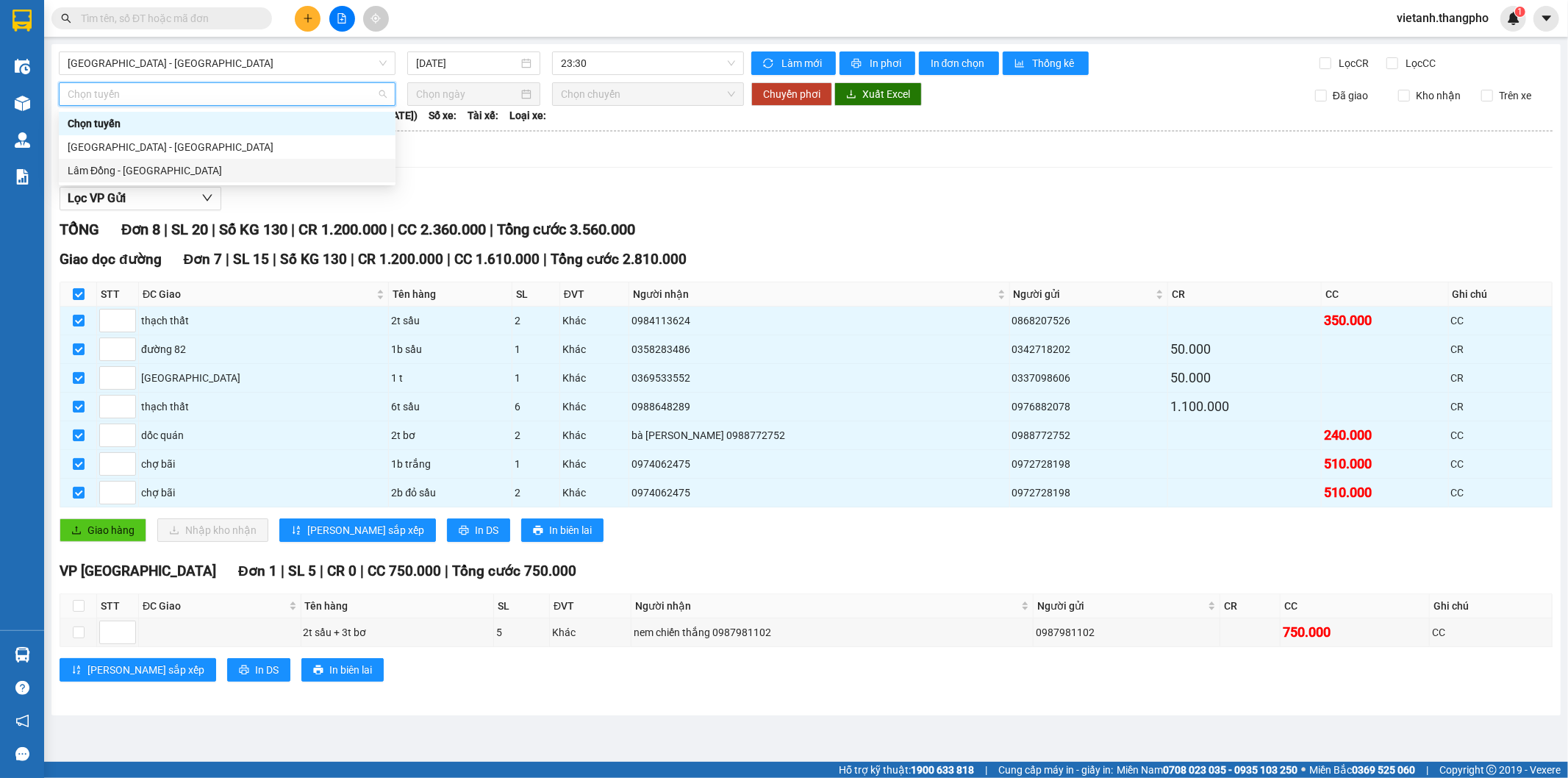
click at [203, 176] on div "Lâm Đồng - [GEOGRAPHIC_DATA]" at bounding box center [226, 170] width 319 height 16
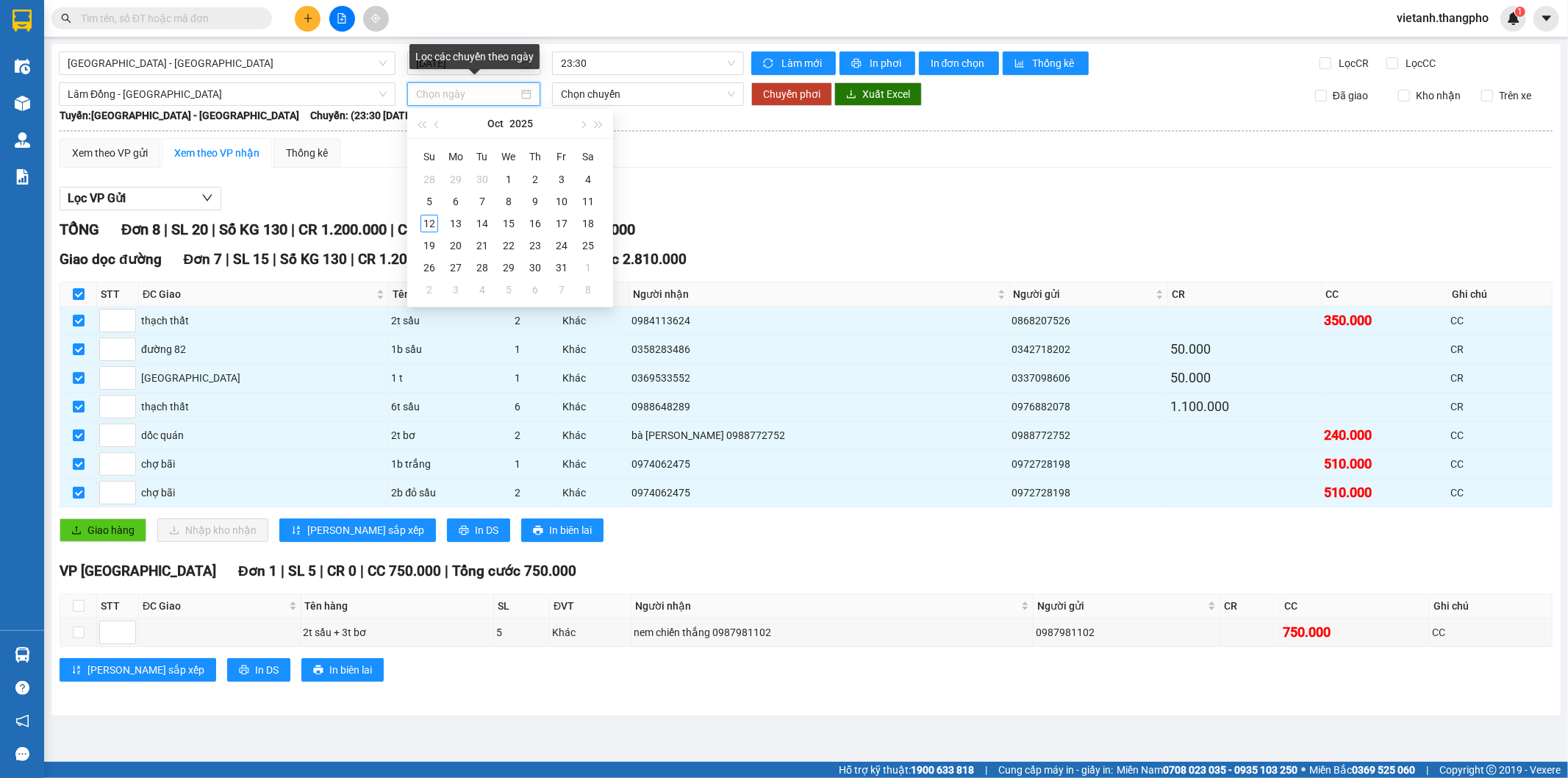
click at [462, 94] on input at bounding box center [467, 94] width 102 height 16
type input "[DATE]"
click at [427, 220] on div "12" at bounding box center [429, 223] width 18 height 18
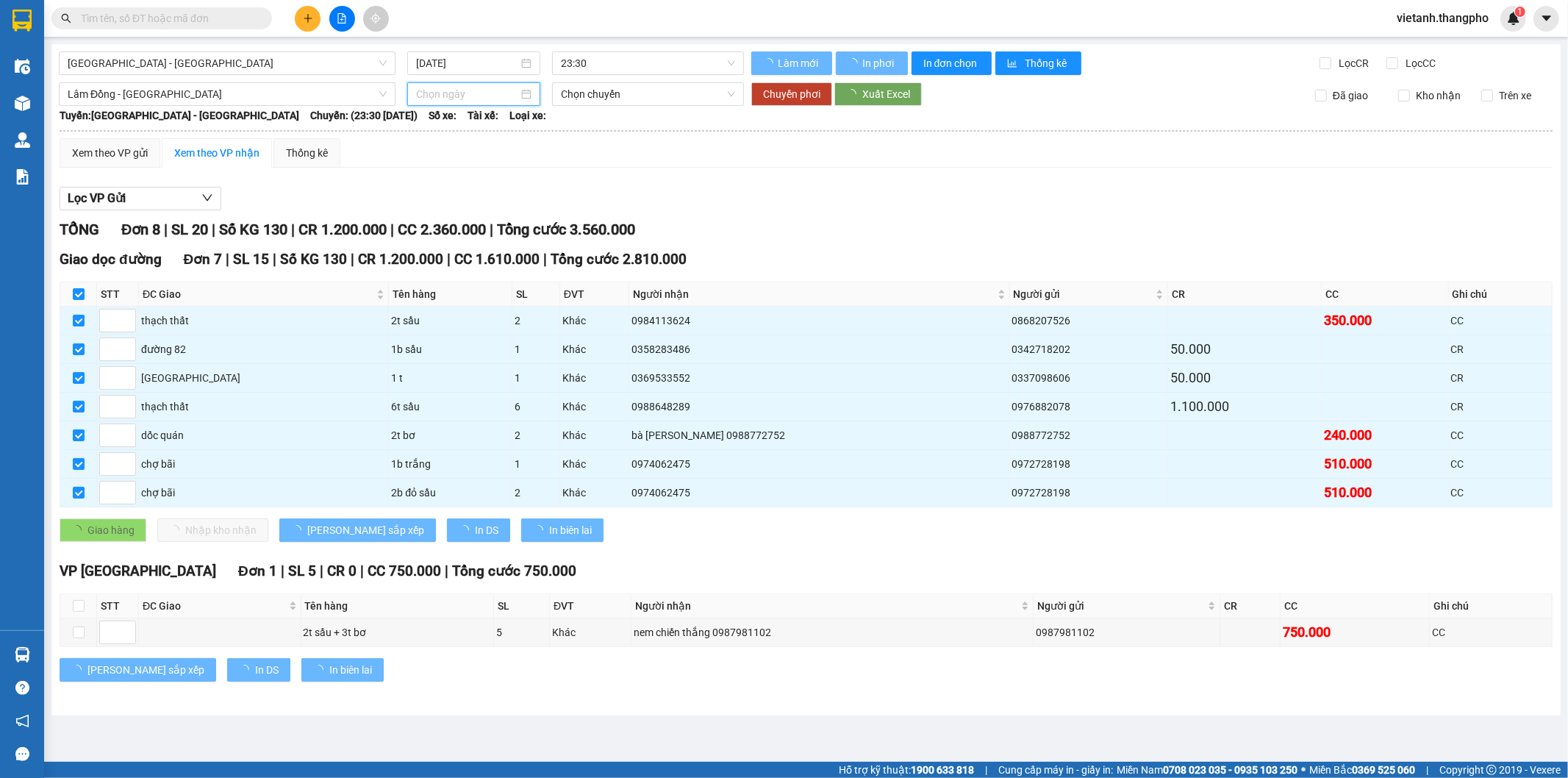
type input "[DATE]"
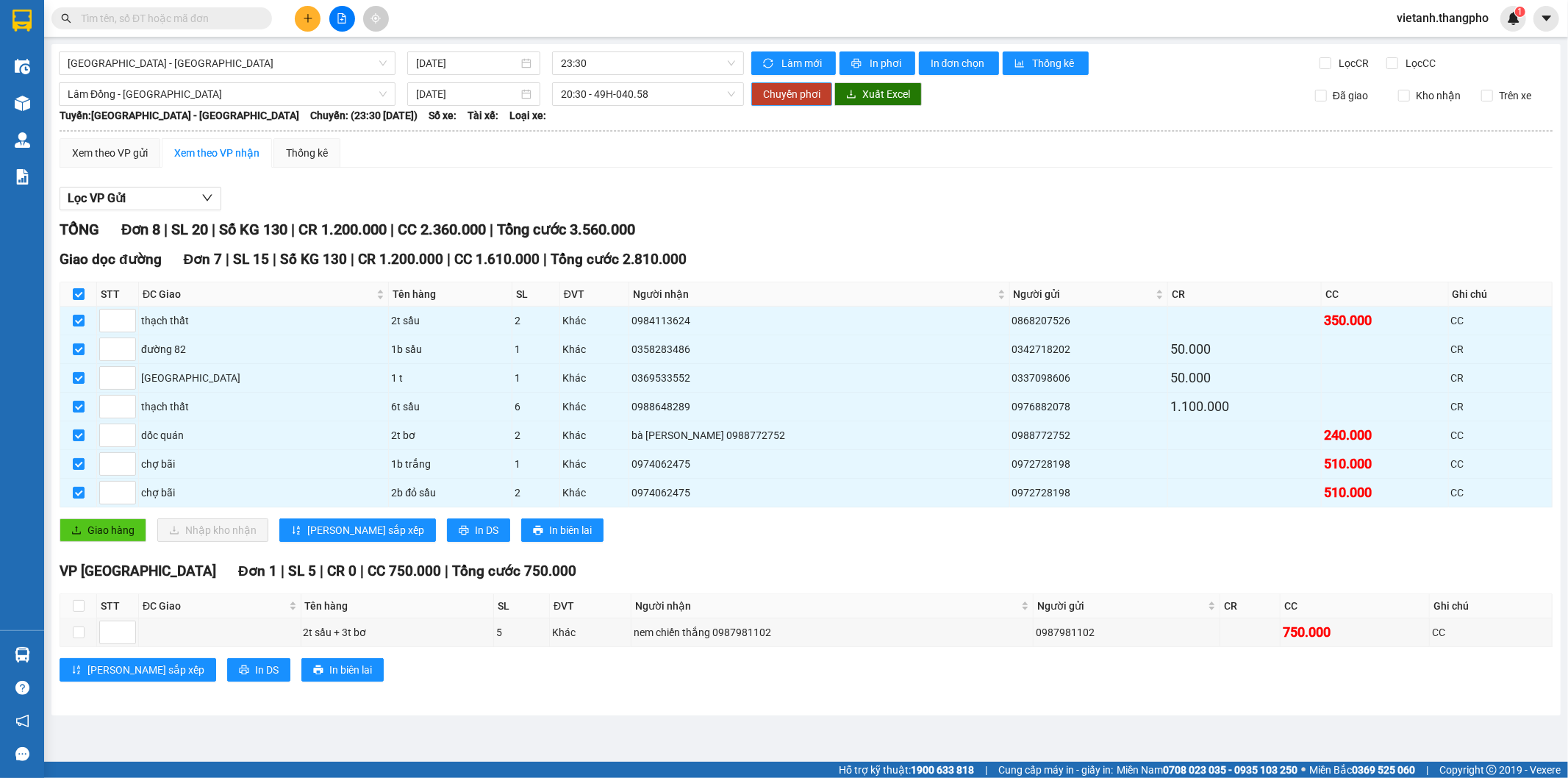
click at [802, 97] on span "Chuyển phơi" at bounding box center [792, 94] width 58 height 16
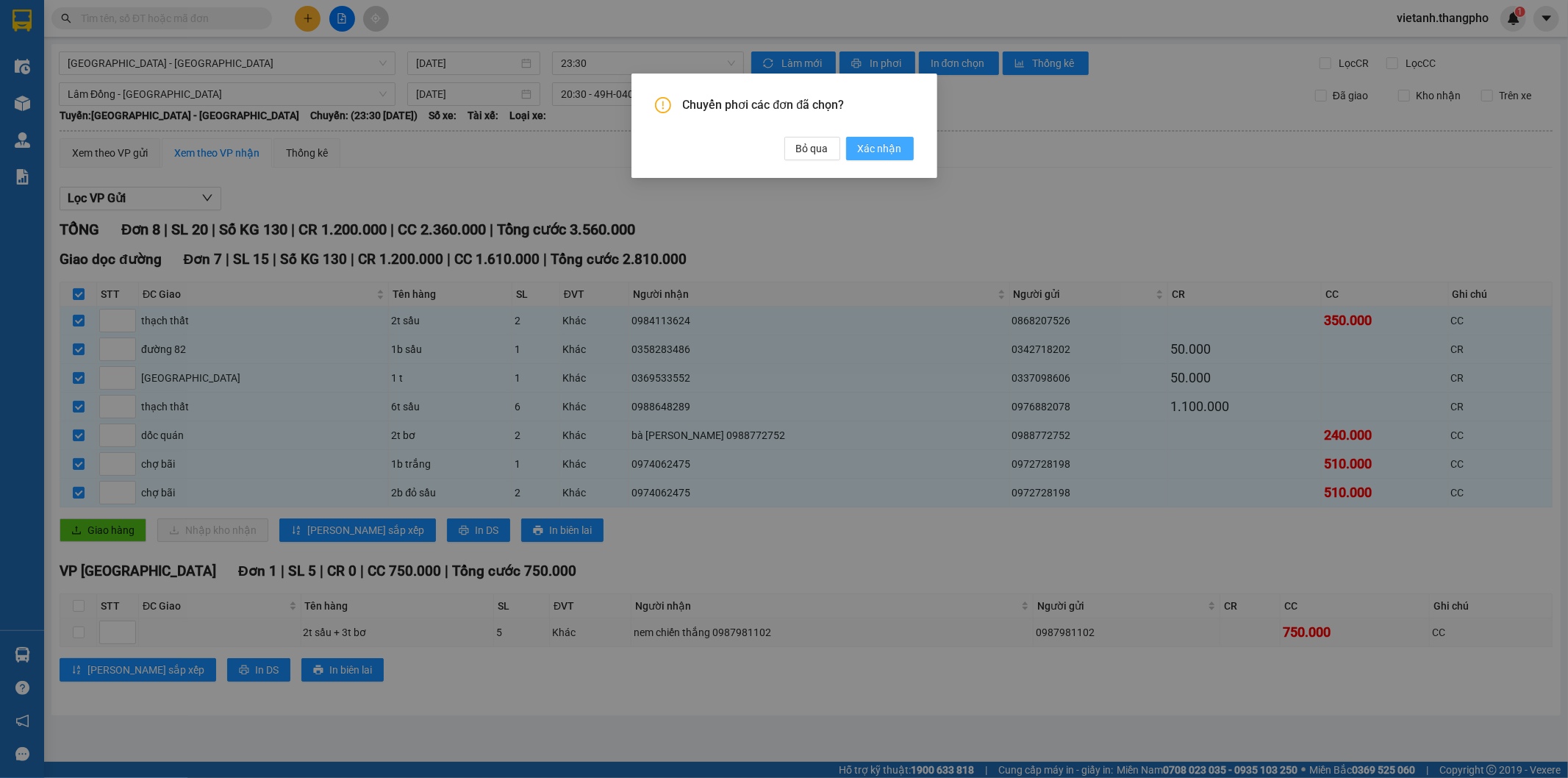
click at [886, 150] on span "Xác nhận" at bounding box center [880, 148] width 44 height 16
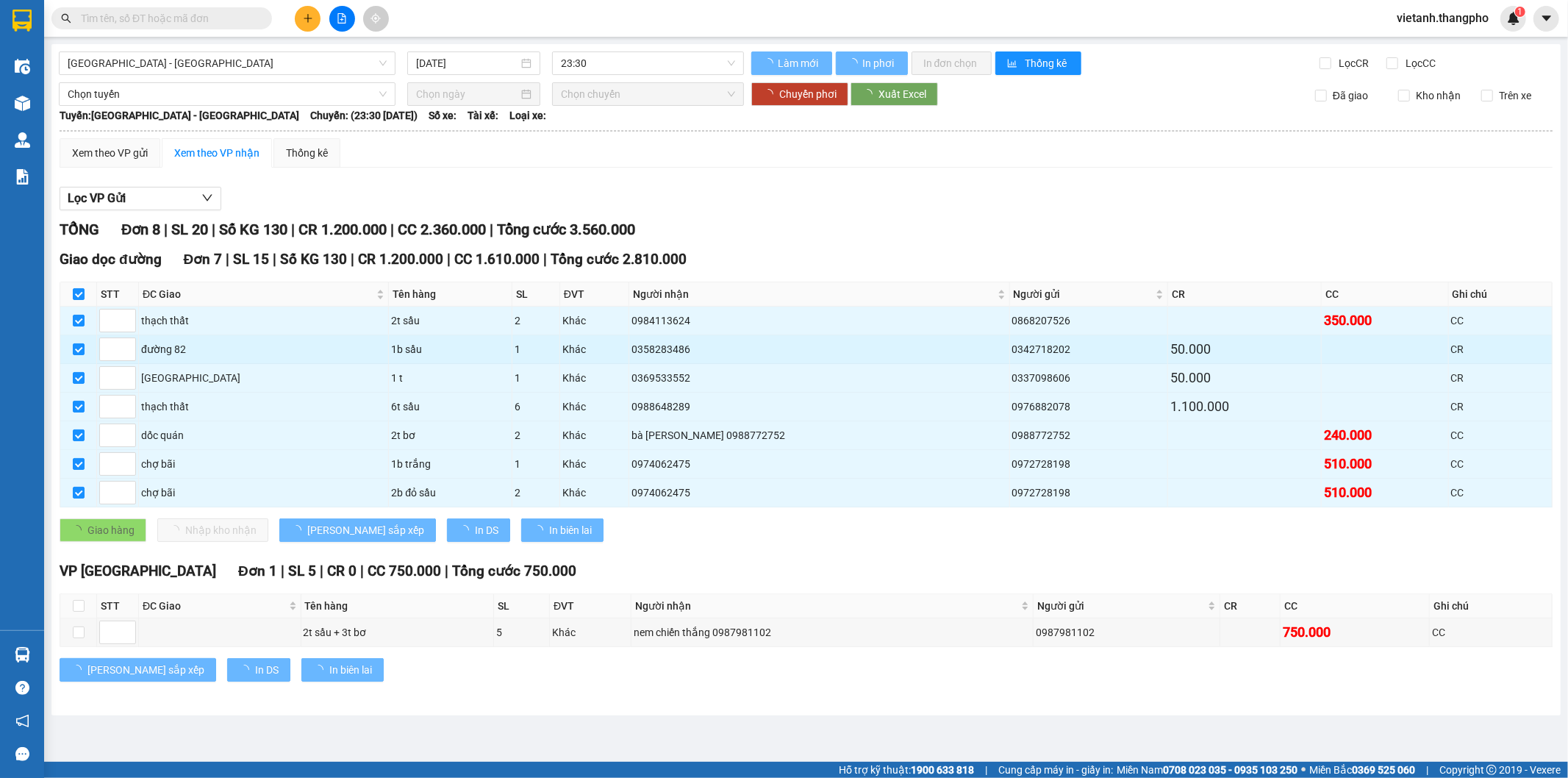
type input "[DATE]"
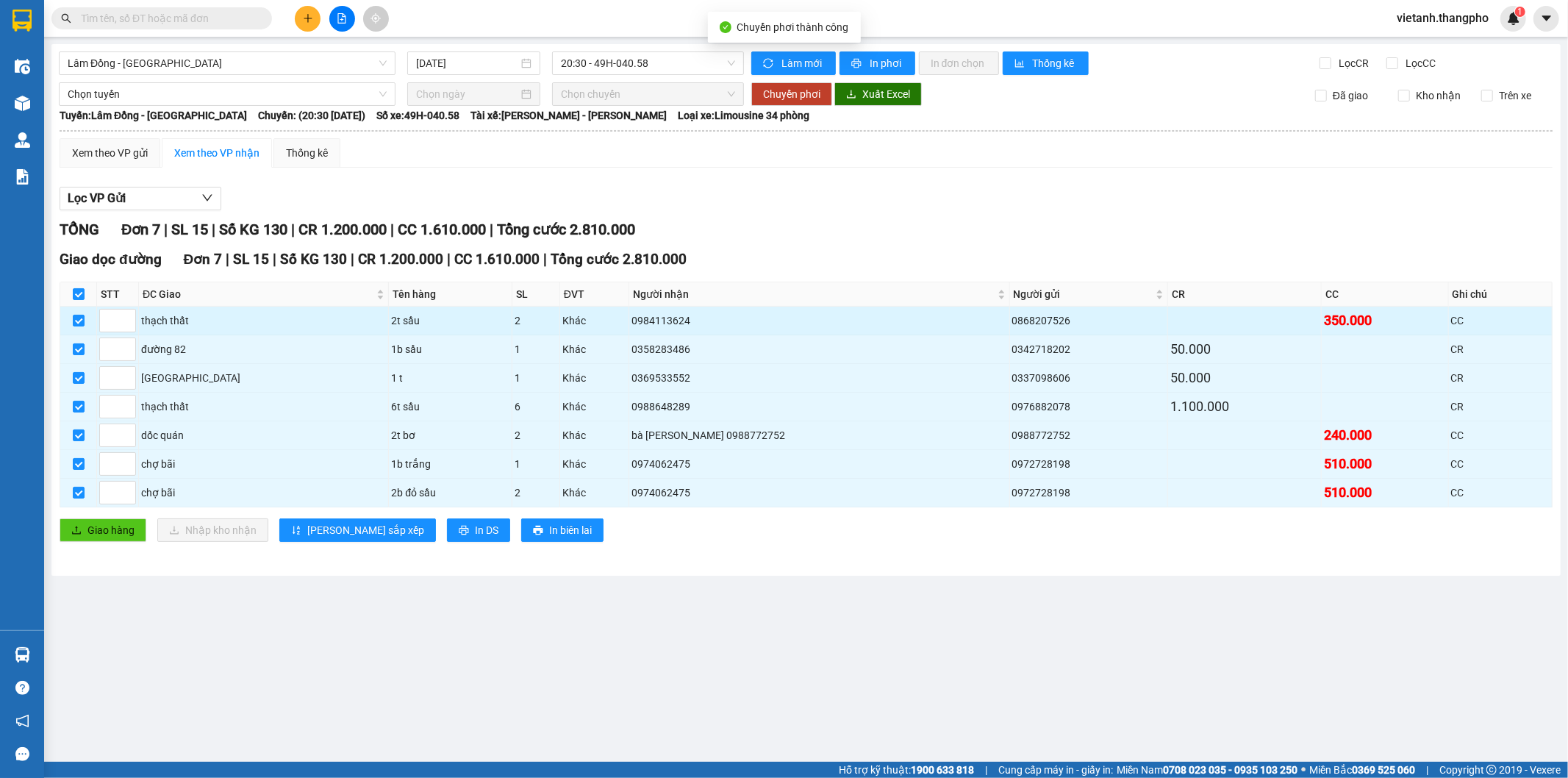
checkbox input "false"
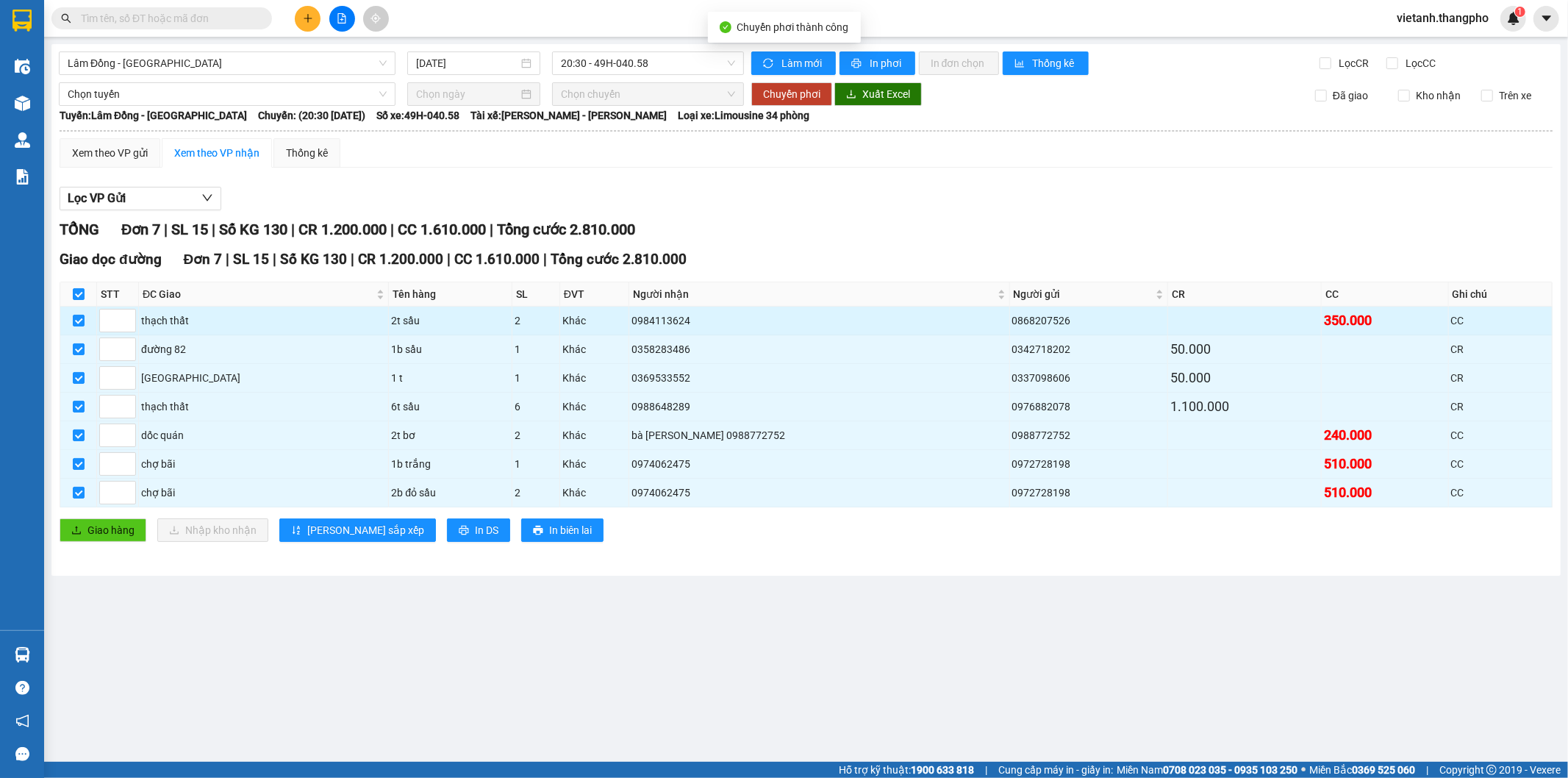
checkbox input "false"
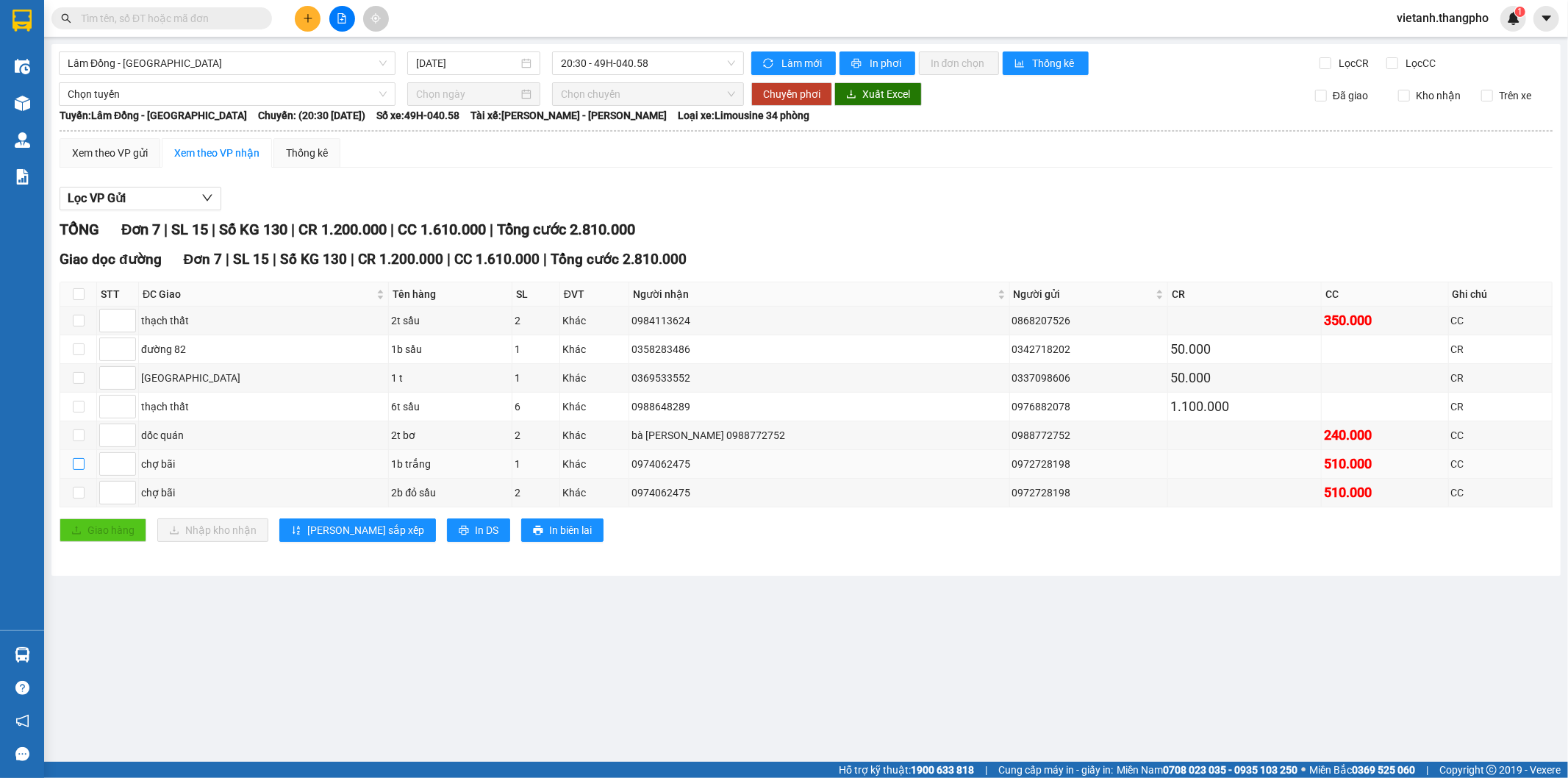
click at [74, 467] on input "checkbox" at bounding box center [79, 464] width 11 height 11
checkbox input "true"
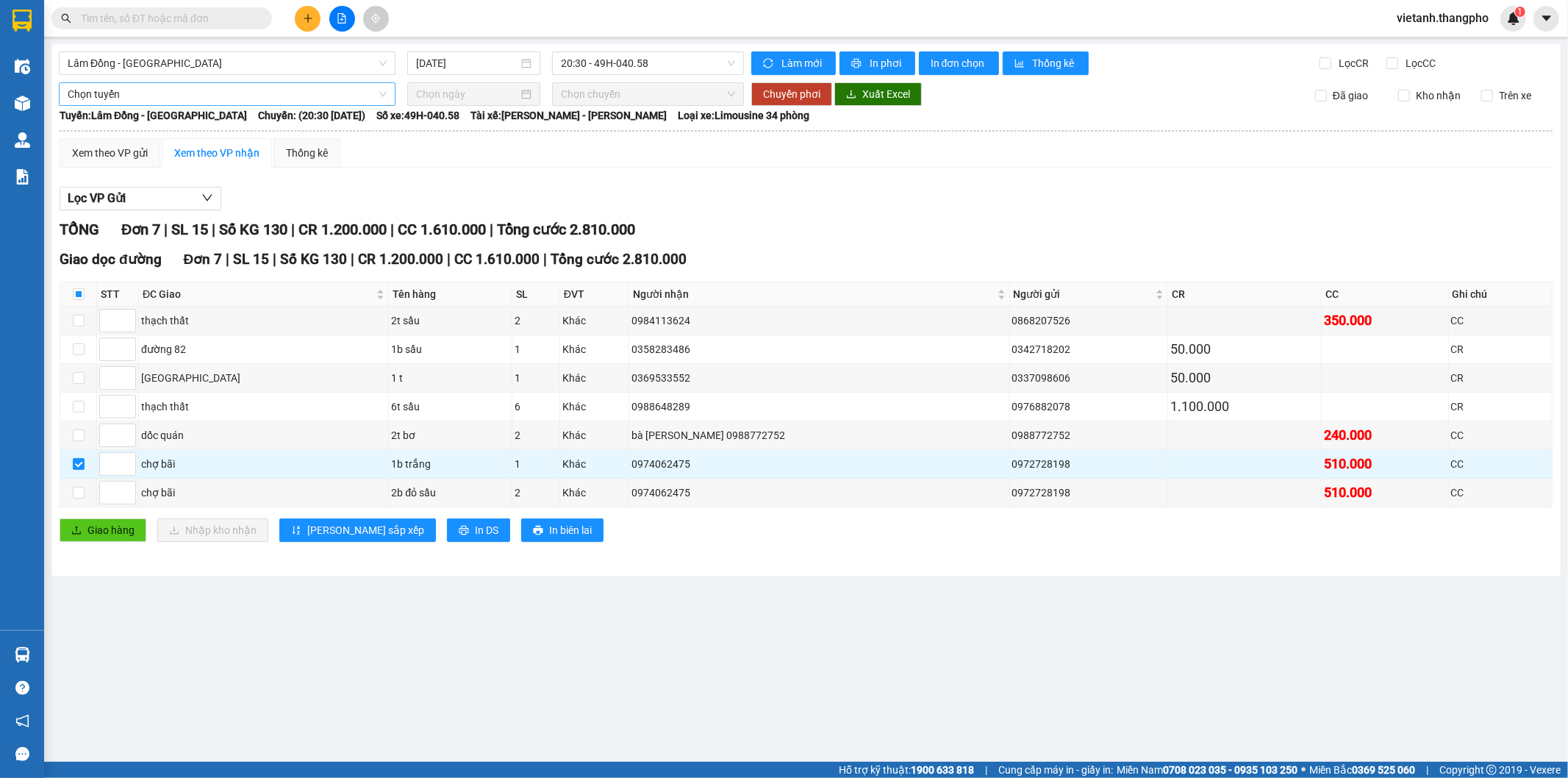
click at [225, 97] on span "Chọn tuyến" at bounding box center [226, 94] width 319 height 22
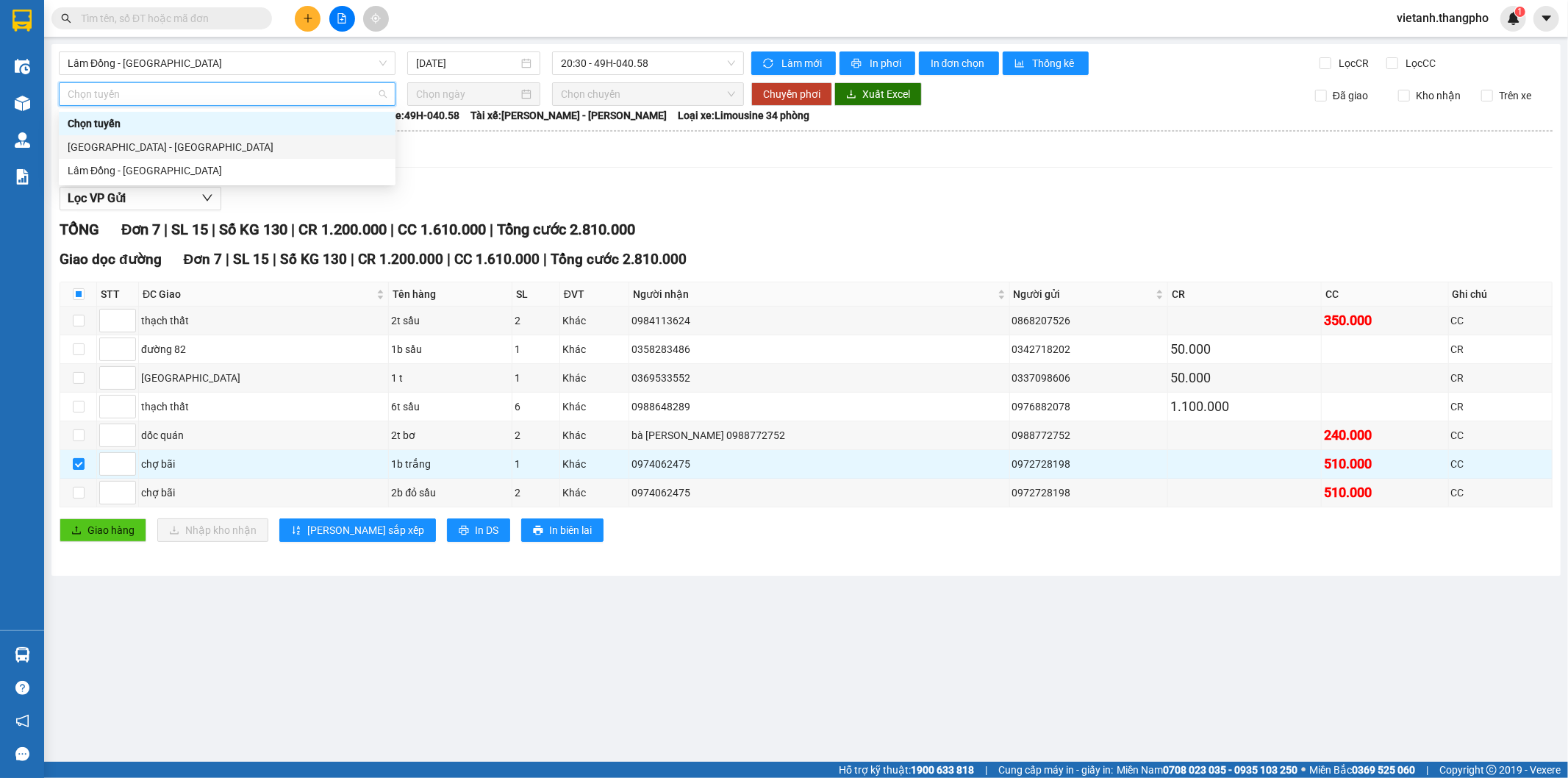
click at [173, 140] on div "Hà Nội - Lâm Đồng" at bounding box center [226, 147] width 319 height 16
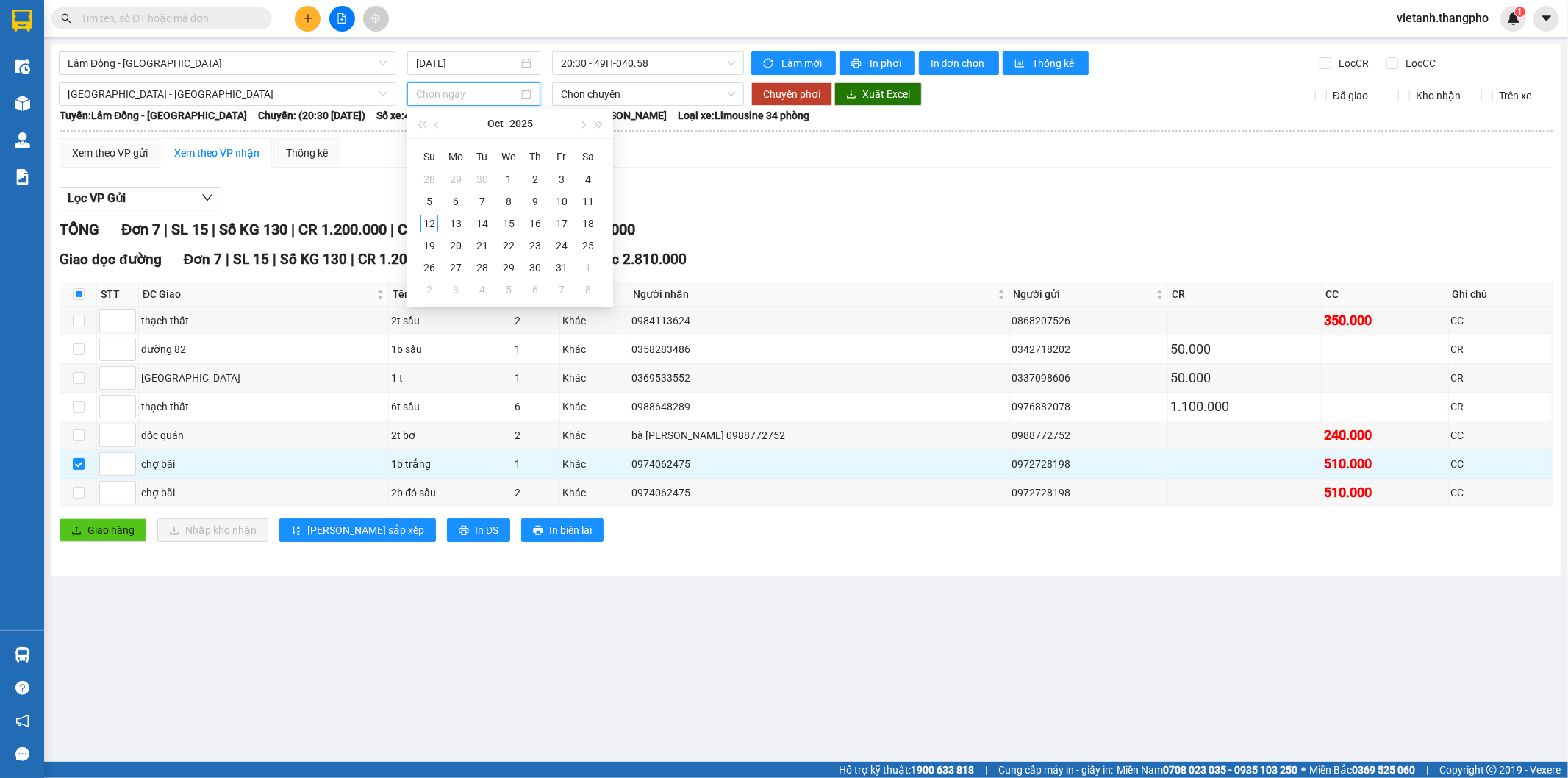
click at [462, 100] on input at bounding box center [467, 94] width 102 height 16
type input "14/10/2025"
click at [490, 222] on div "14" at bounding box center [482, 223] width 18 height 18
type input "14/10/2025"
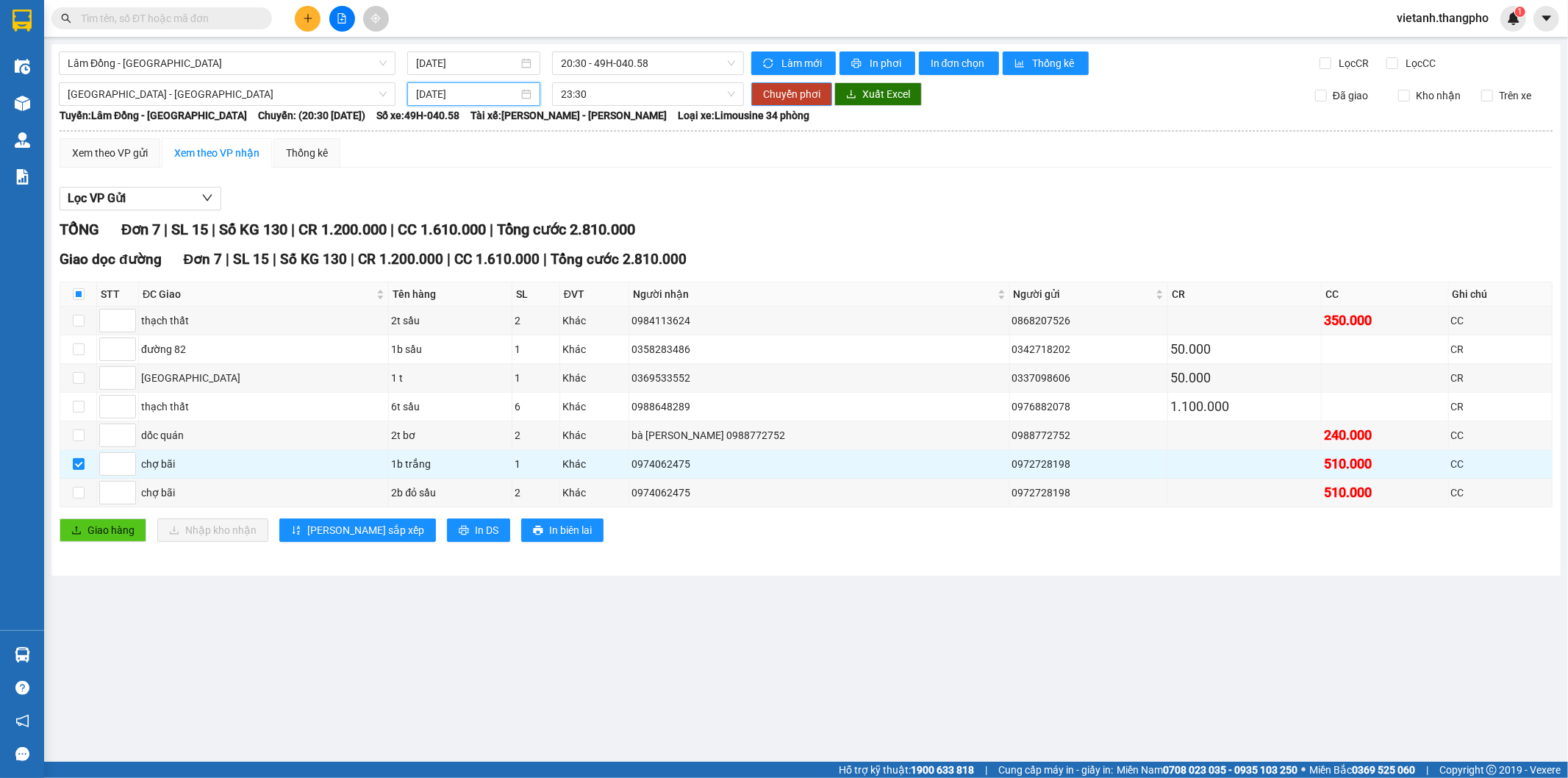
click at [802, 100] on span "Chuyển phơi" at bounding box center [792, 94] width 58 height 16
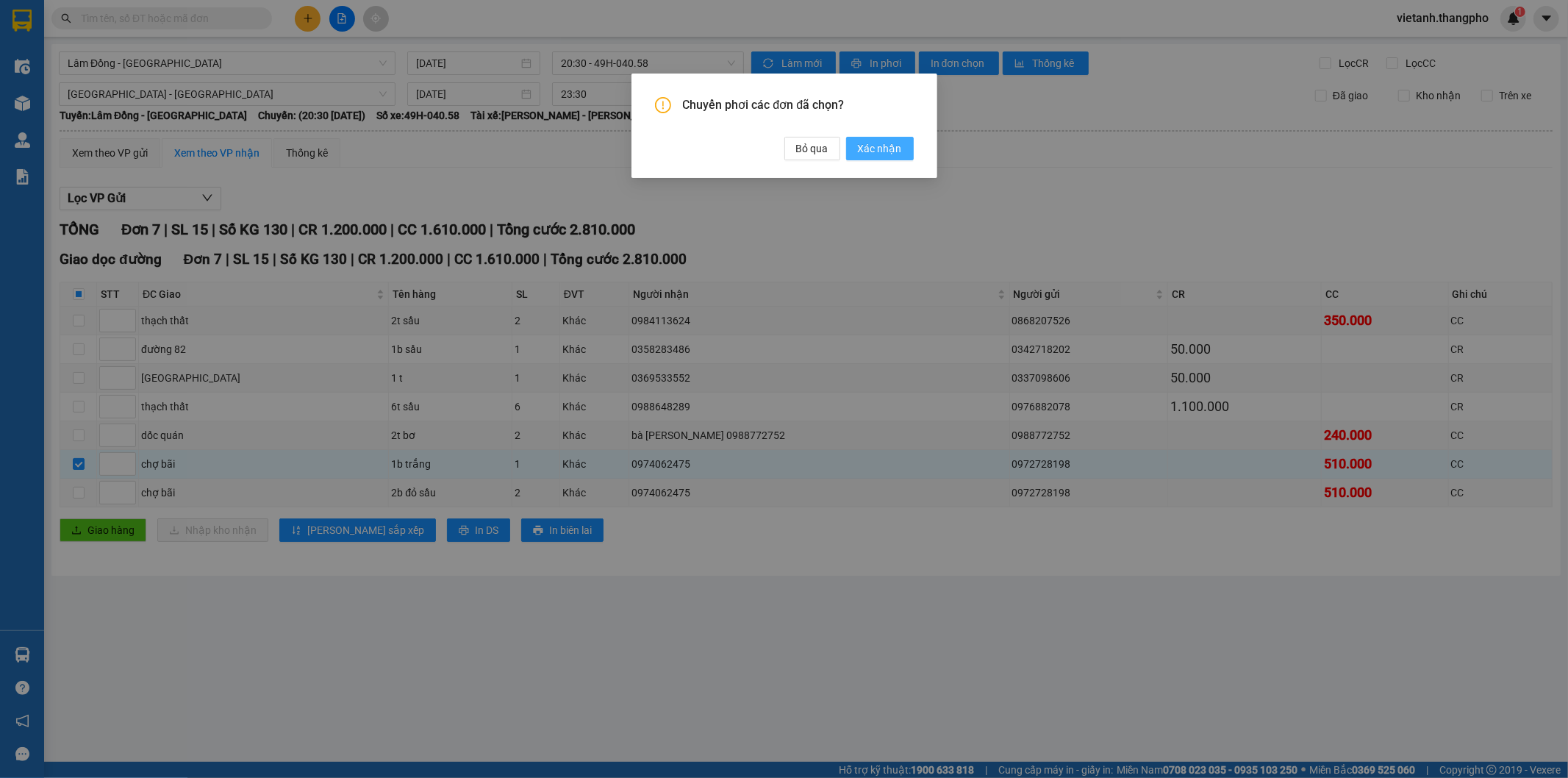
click at [879, 143] on span "Xác nhận" at bounding box center [880, 148] width 44 height 16
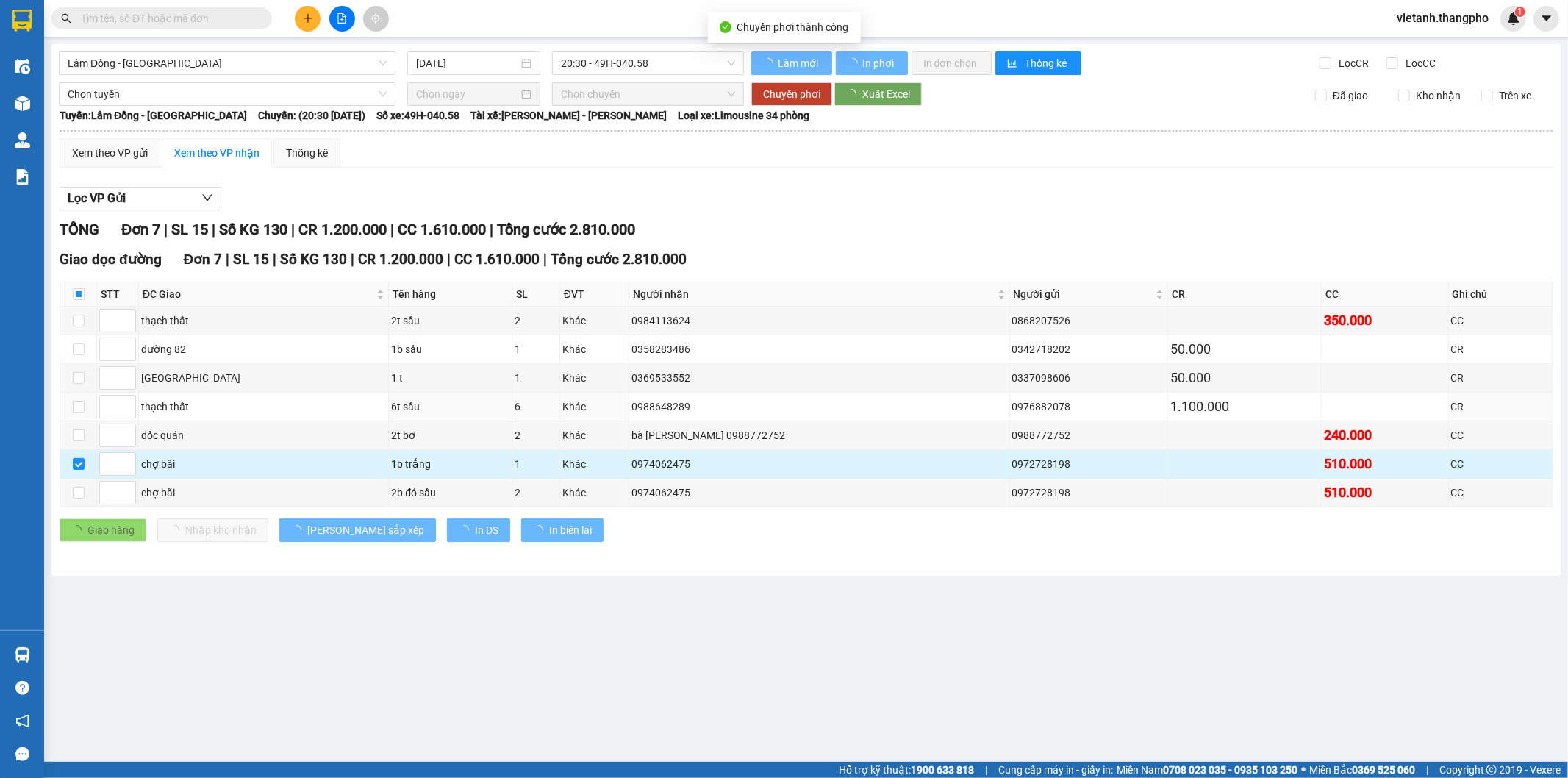
checkbox input "true"
type input "14/10/2025"
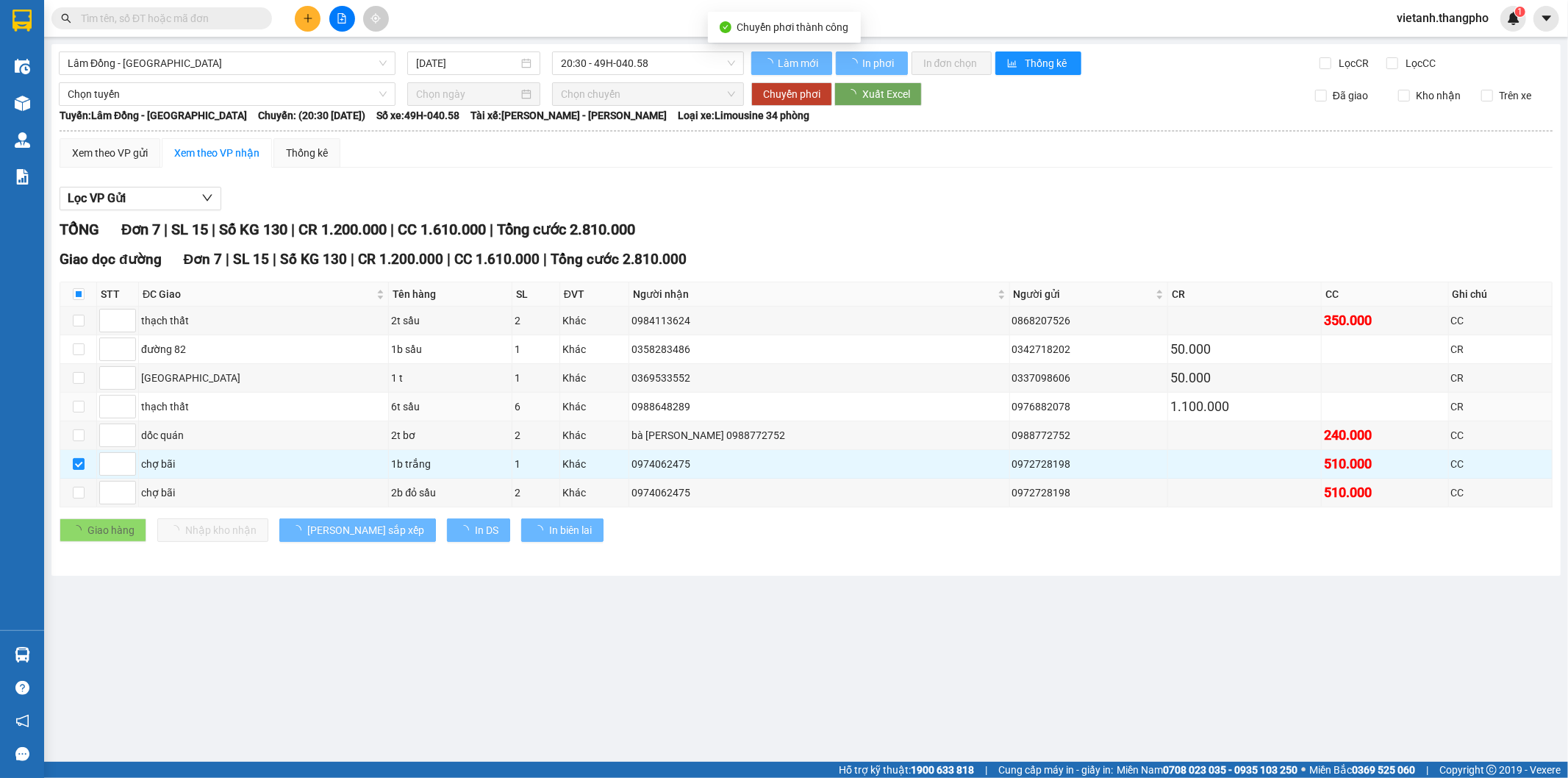
checkbox input "false"
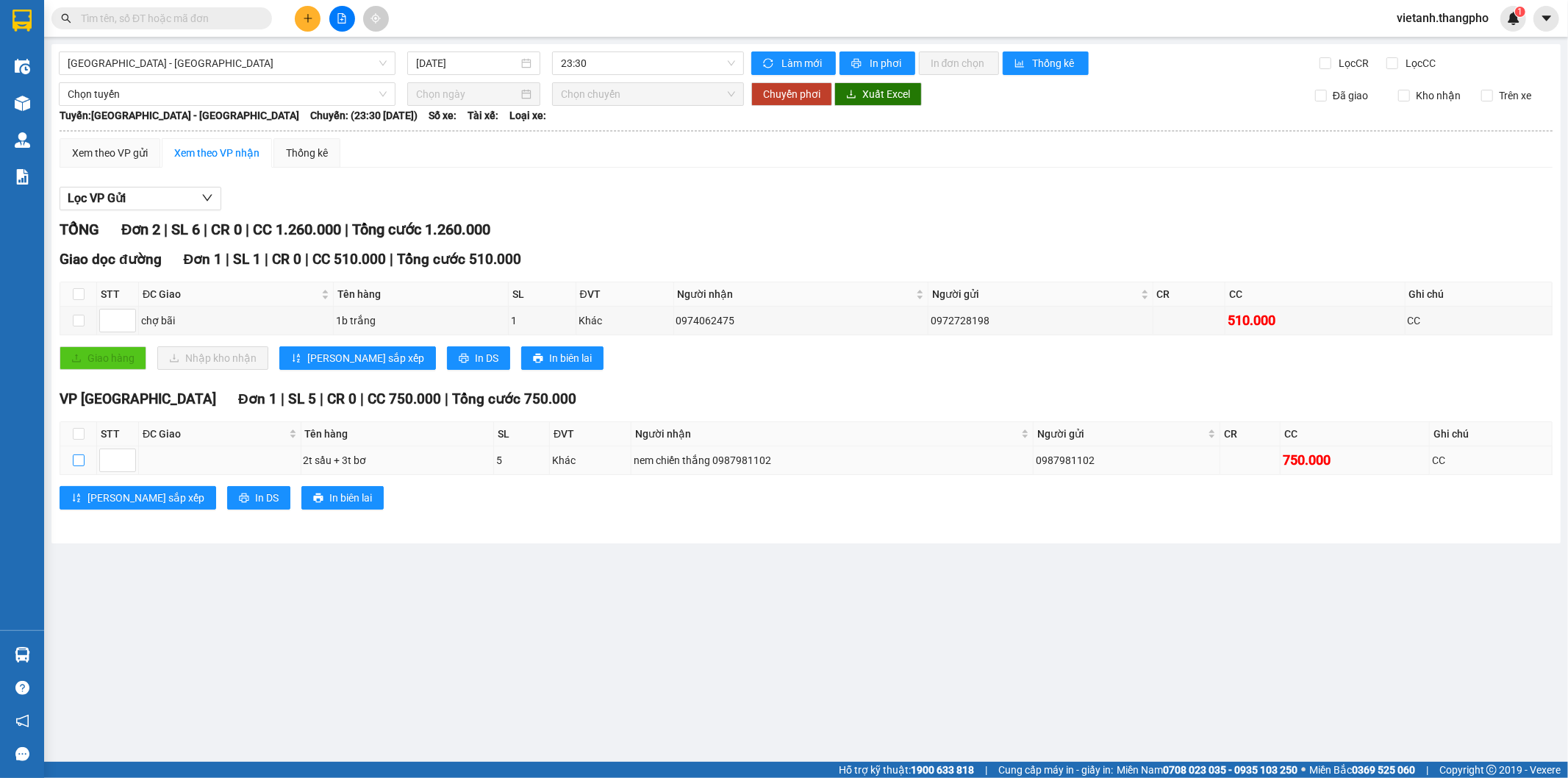
click at [82, 460] on input "checkbox" at bounding box center [79, 460] width 11 height 11
checkbox input "true"
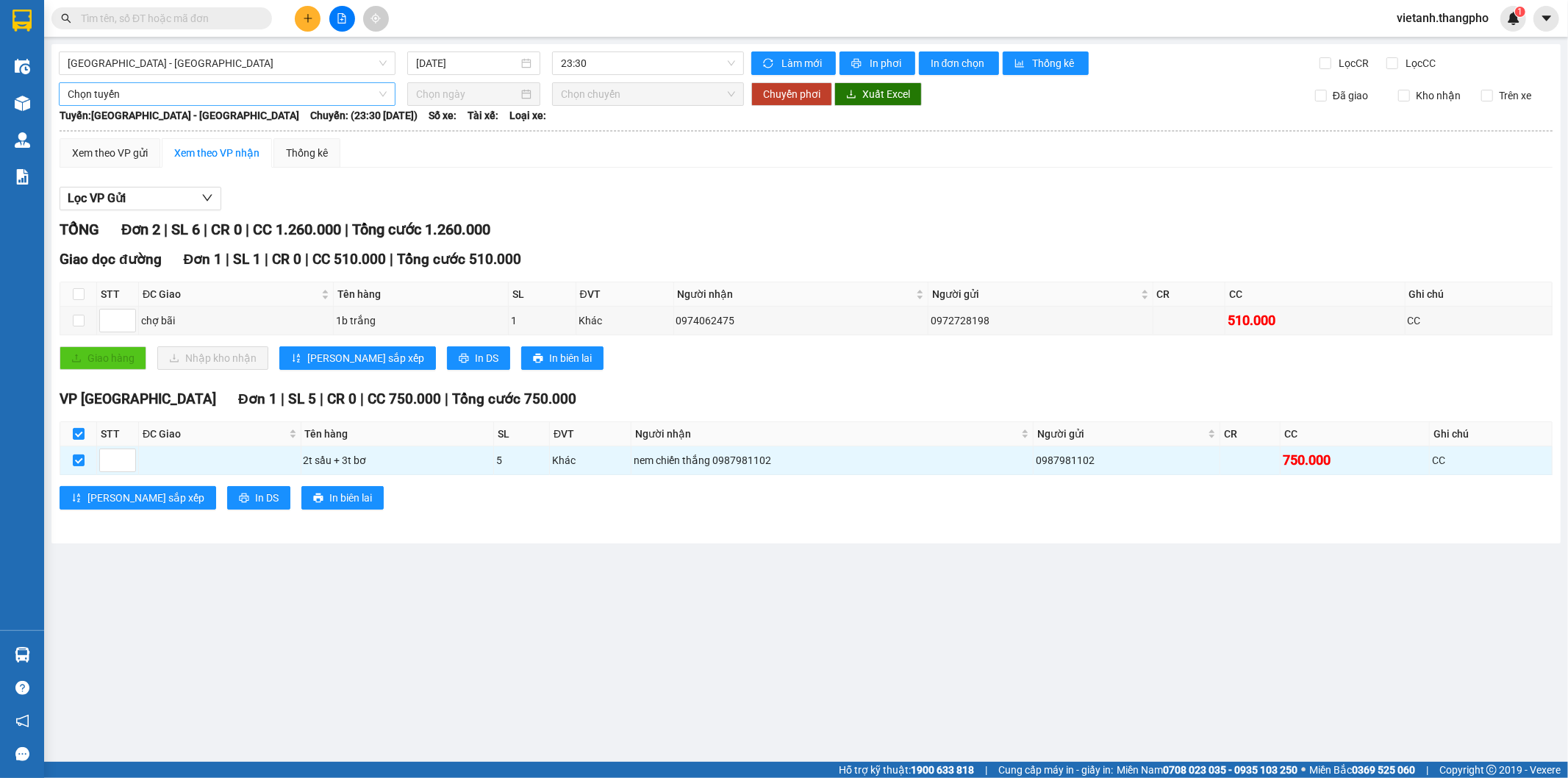
click at [242, 93] on span "Chọn tuyến" at bounding box center [226, 94] width 319 height 22
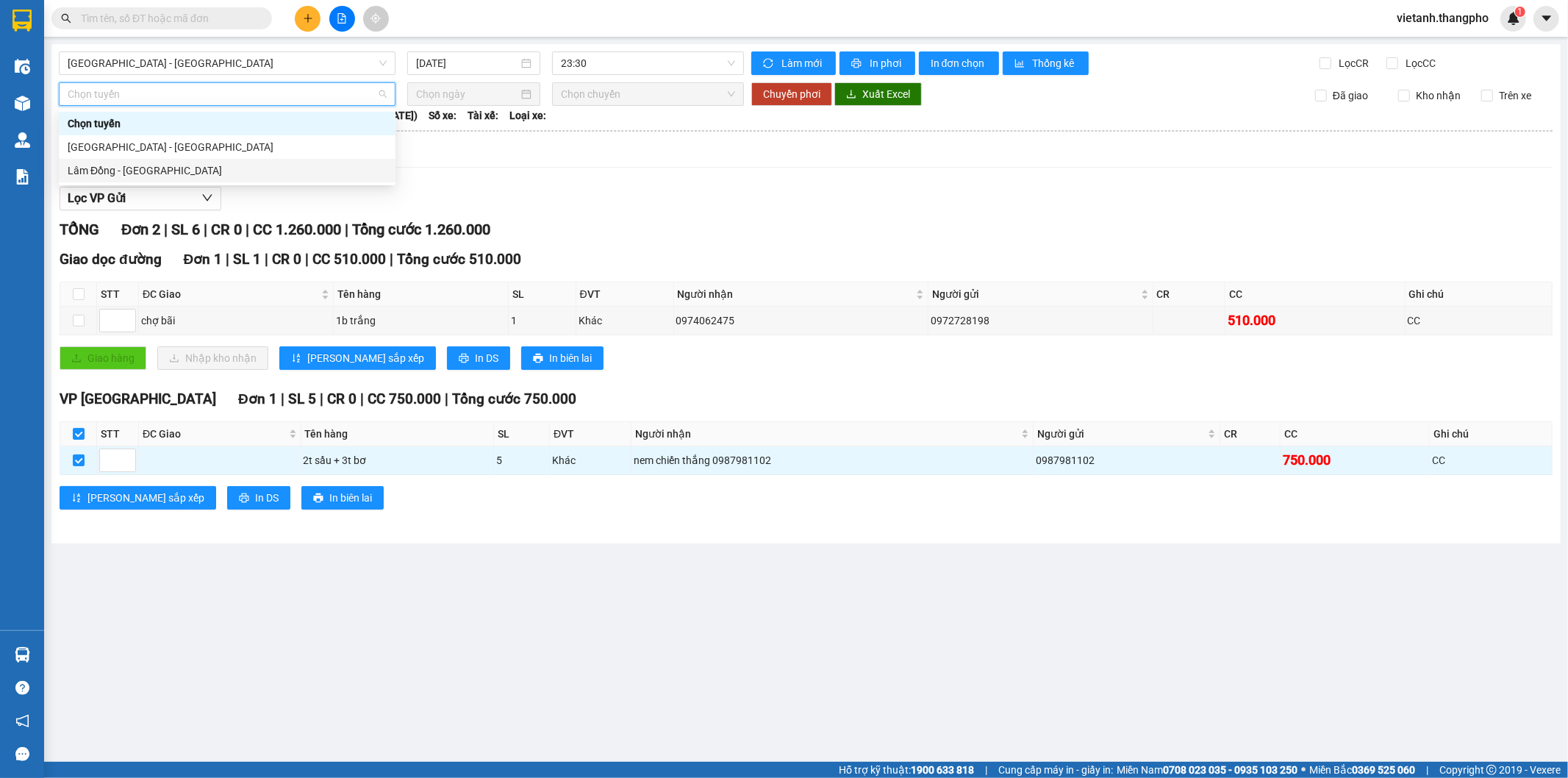
click at [140, 170] on div "Lâm Đồng - [GEOGRAPHIC_DATA]" at bounding box center [226, 170] width 319 height 16
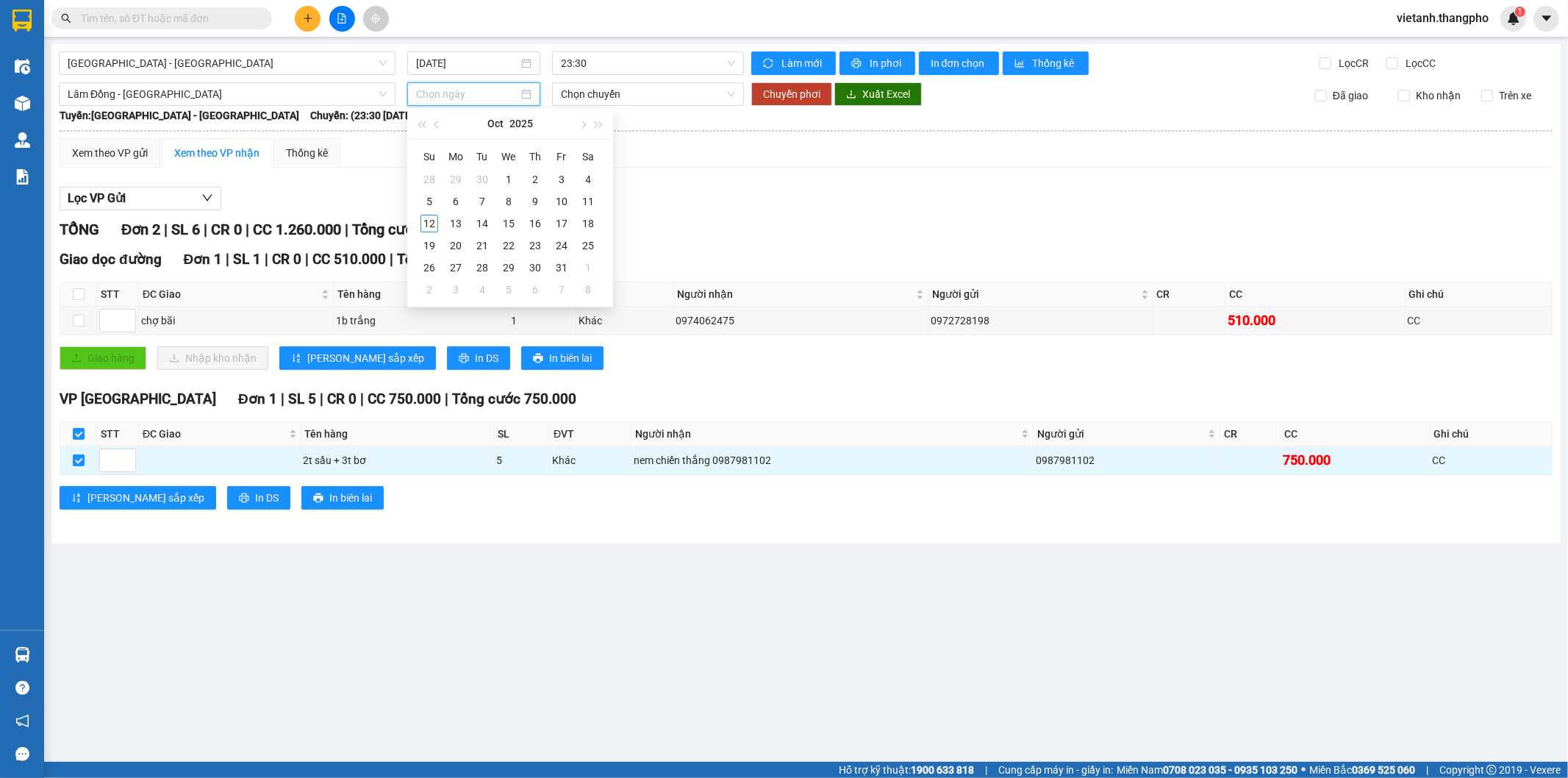
click at [460, 89] on input at bounding box center [467, 94] width 102 height 16
type input "05/10/2025"
type input "[DATE]"
drag, startPoint x: 430, startPoint y: 219, endPoint x: 535, endPoint y: 196, distance: 107.5
click at [431, 219] on div "12" at bounding box center [429, 223] width 18 height 18
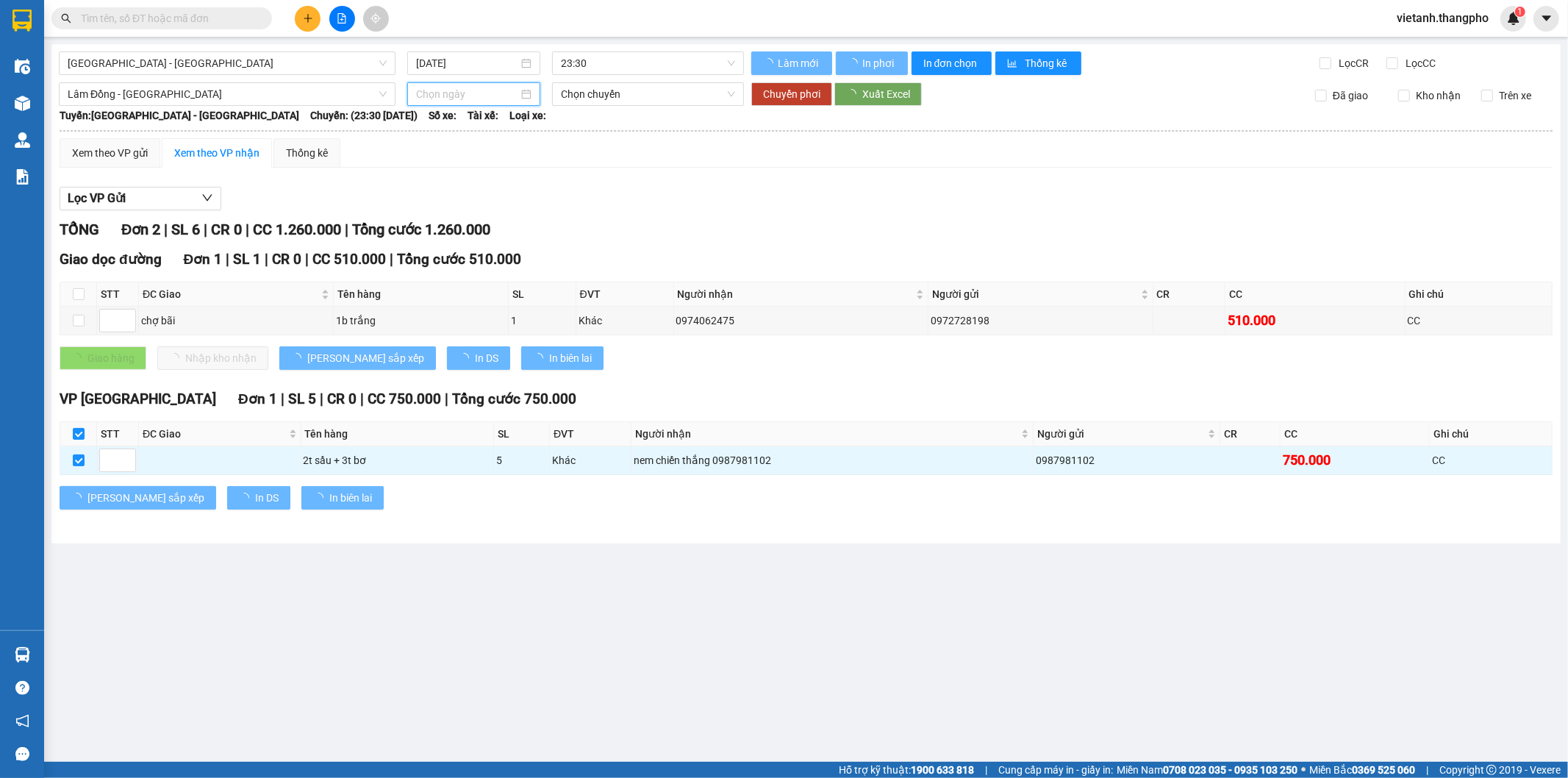
type input "[DATE]"
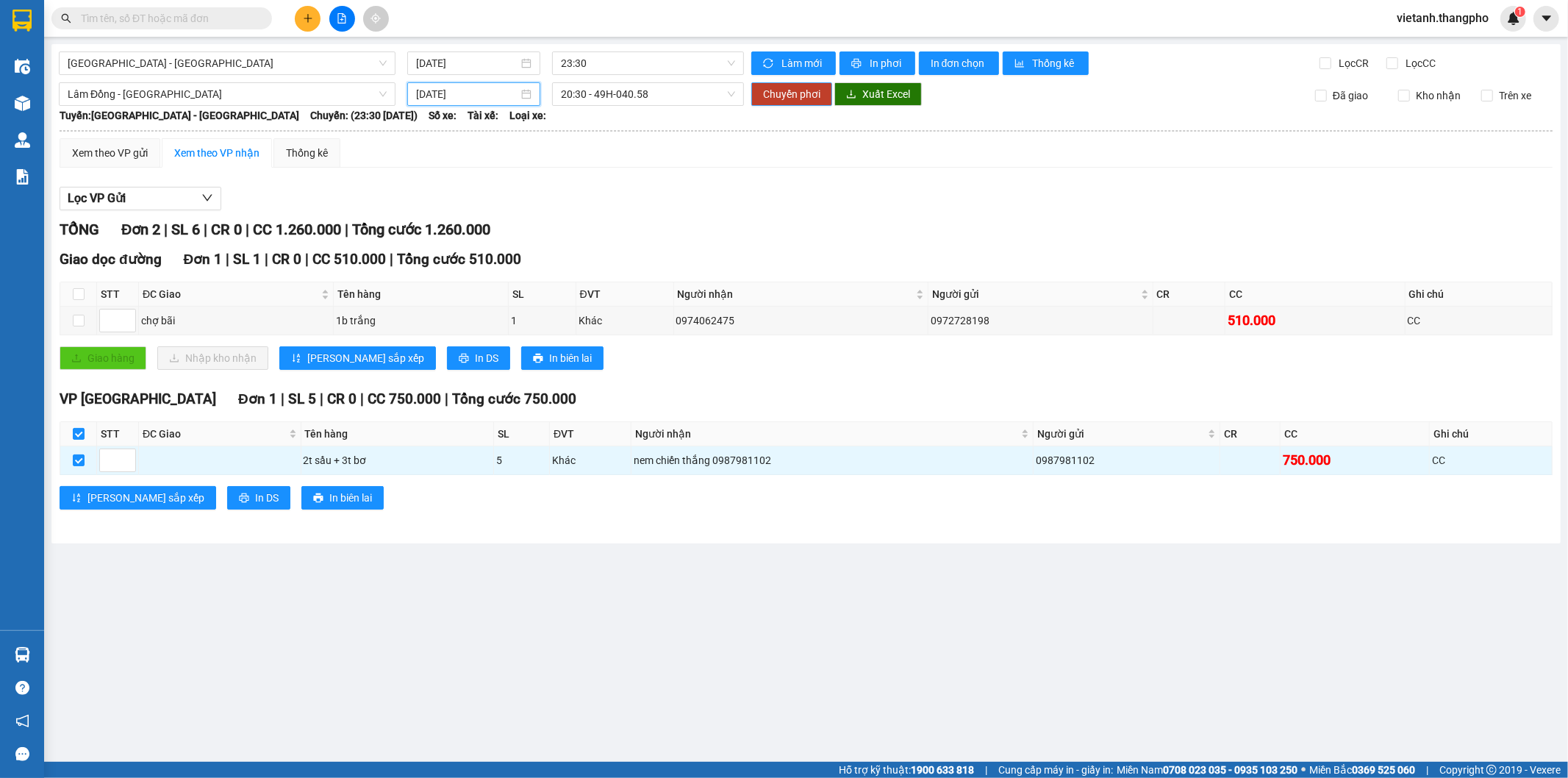
click at [794, 94] on span "Chuyển phơi" at bounding box center [792, 94] width 58 height 16
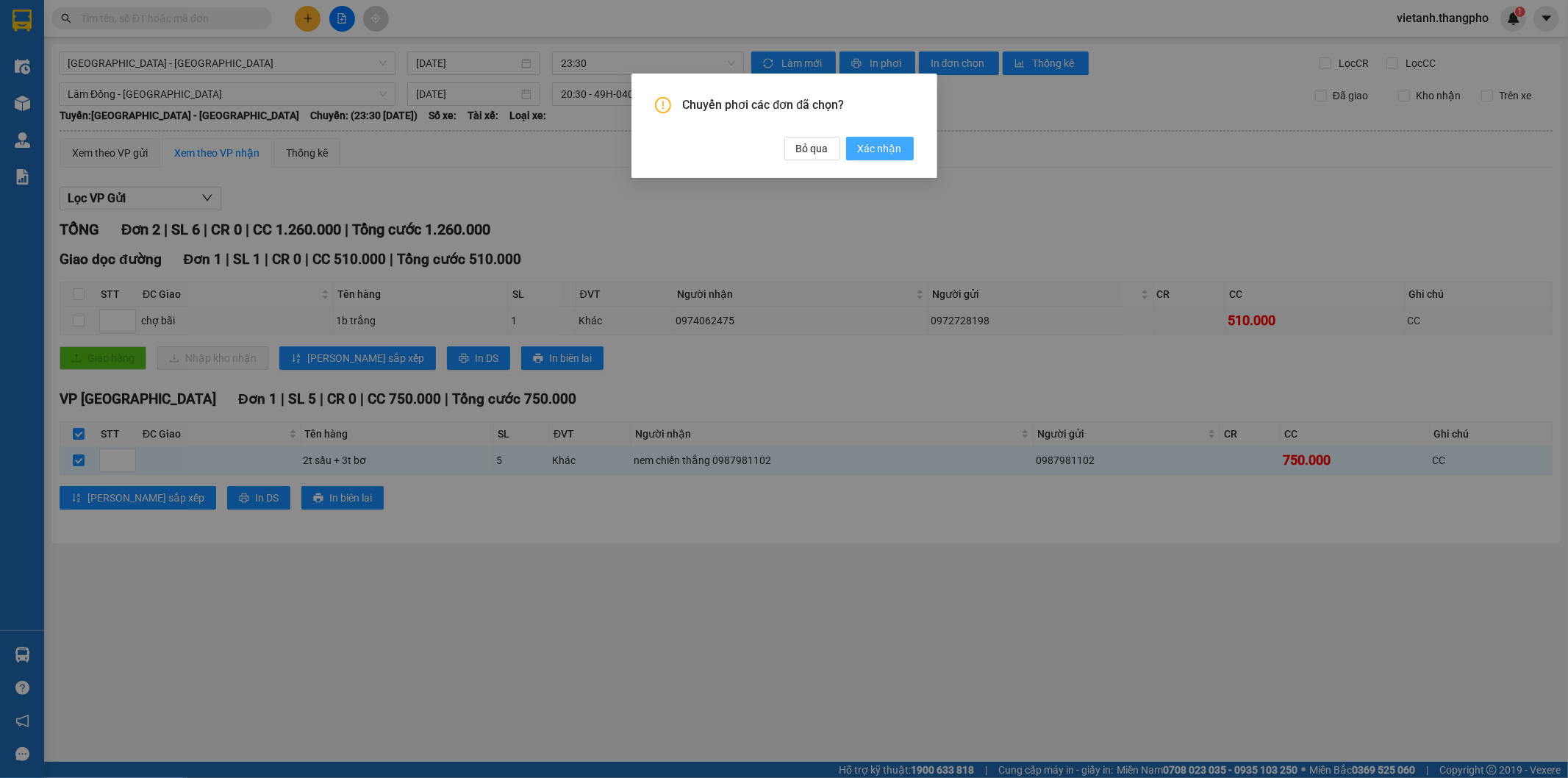
click at [892, 147] on span "Xác nhận" at bounding box center [880, 148] width 44 height 16
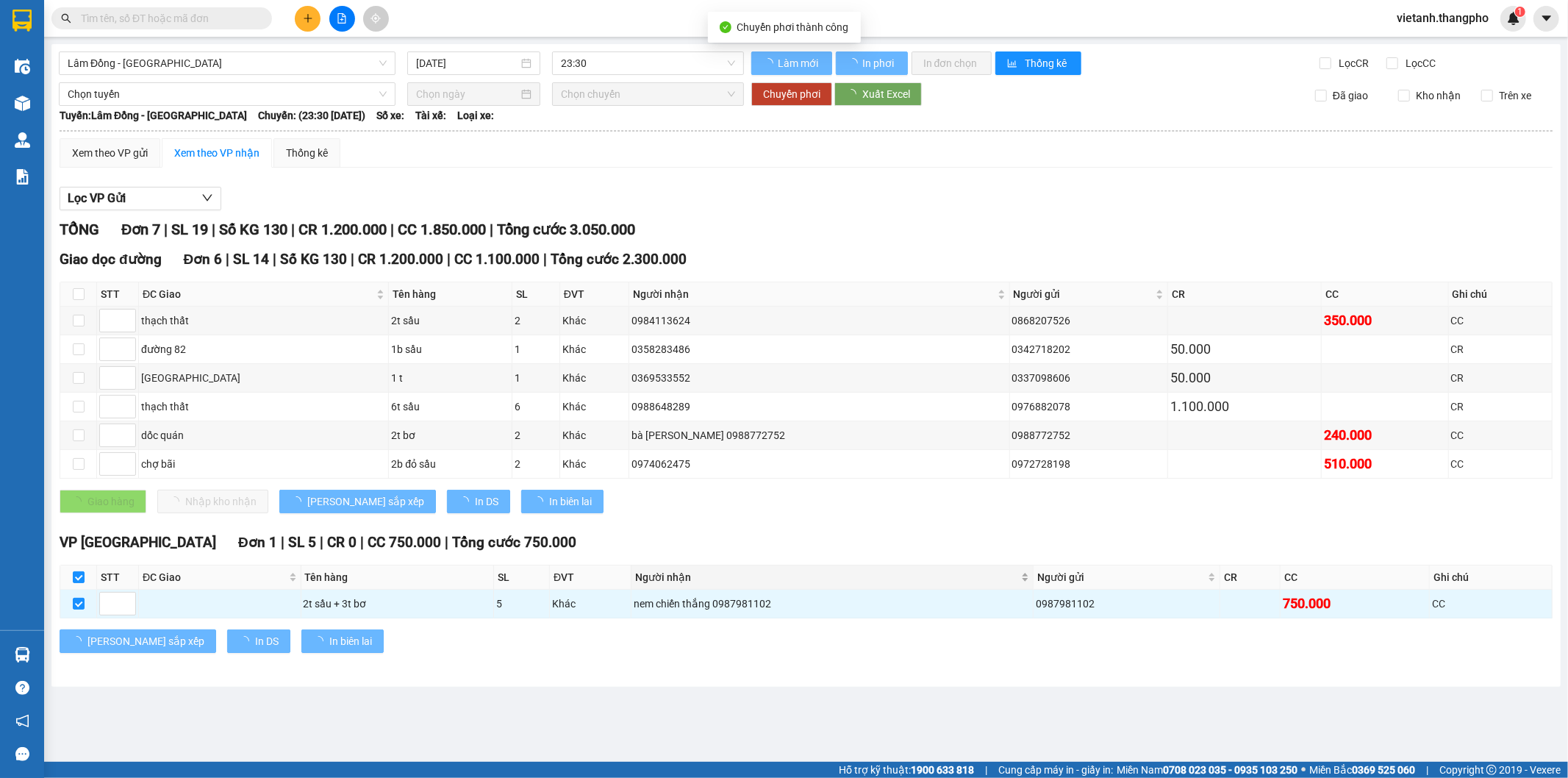
type input "[DATE]"
checkbox input "false"
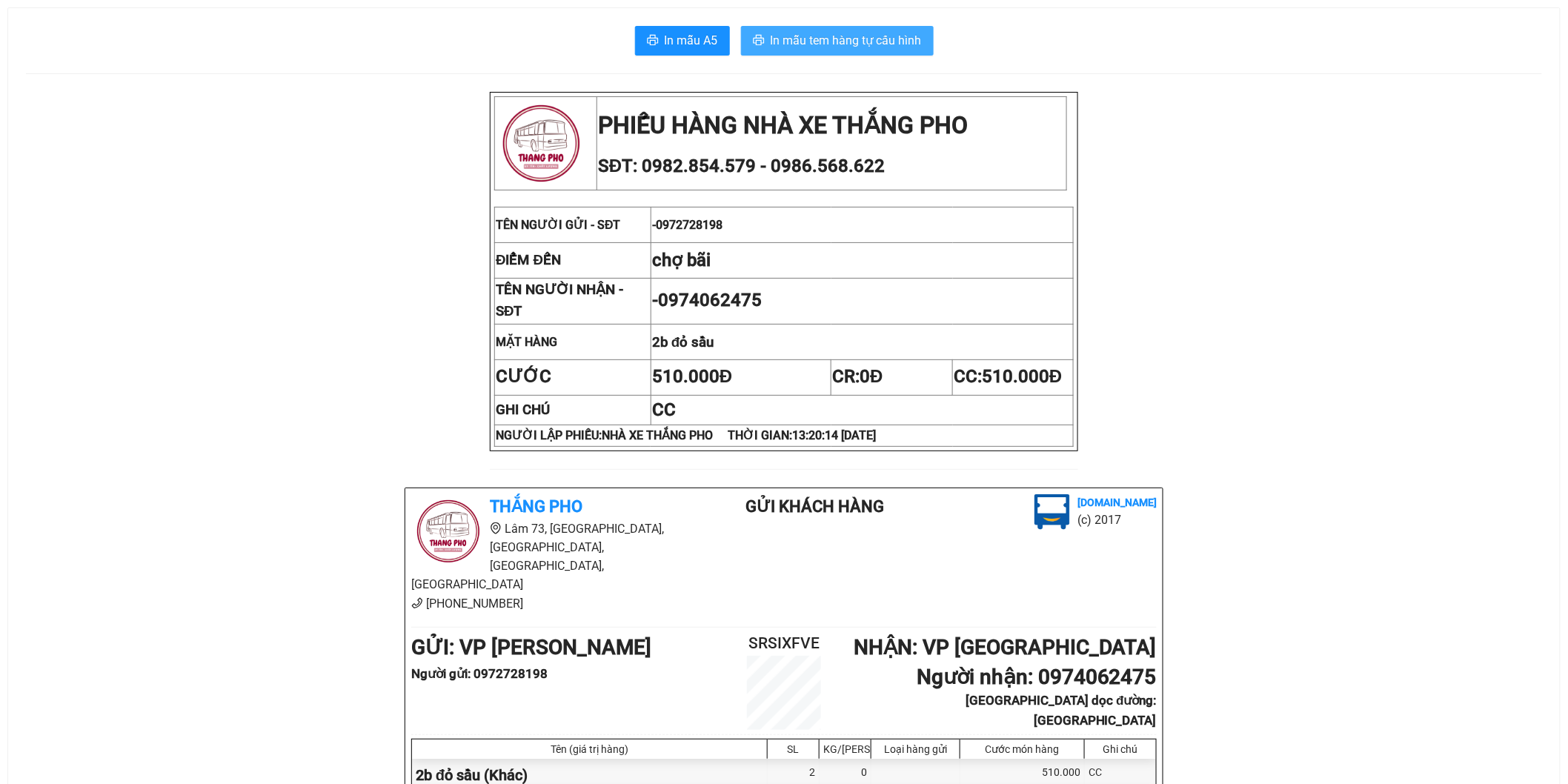
click at [839, 40] on span "In mẫu tem hàng tự cấu hình" at bounding box center [846, 40] width 152 height 18
click at [896, 43] on span "In mẫu tem hàng tự cấu hình" at bounding box center [846, 40] width 152 height 18
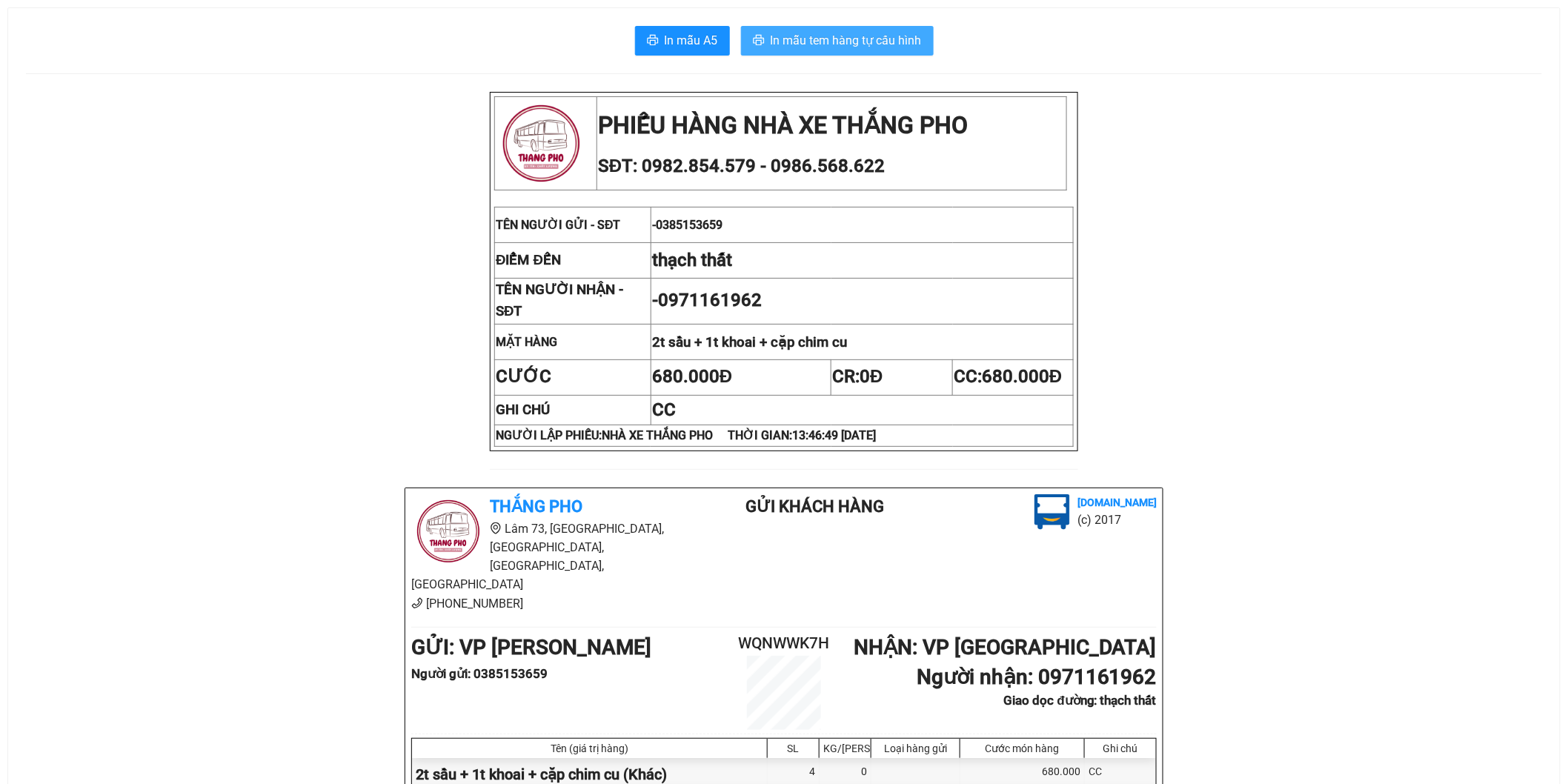
click at [823, 46] on span "In mẫu tem hàng tự cấu hình" at bounding box center [846, 40] width 152 height 18
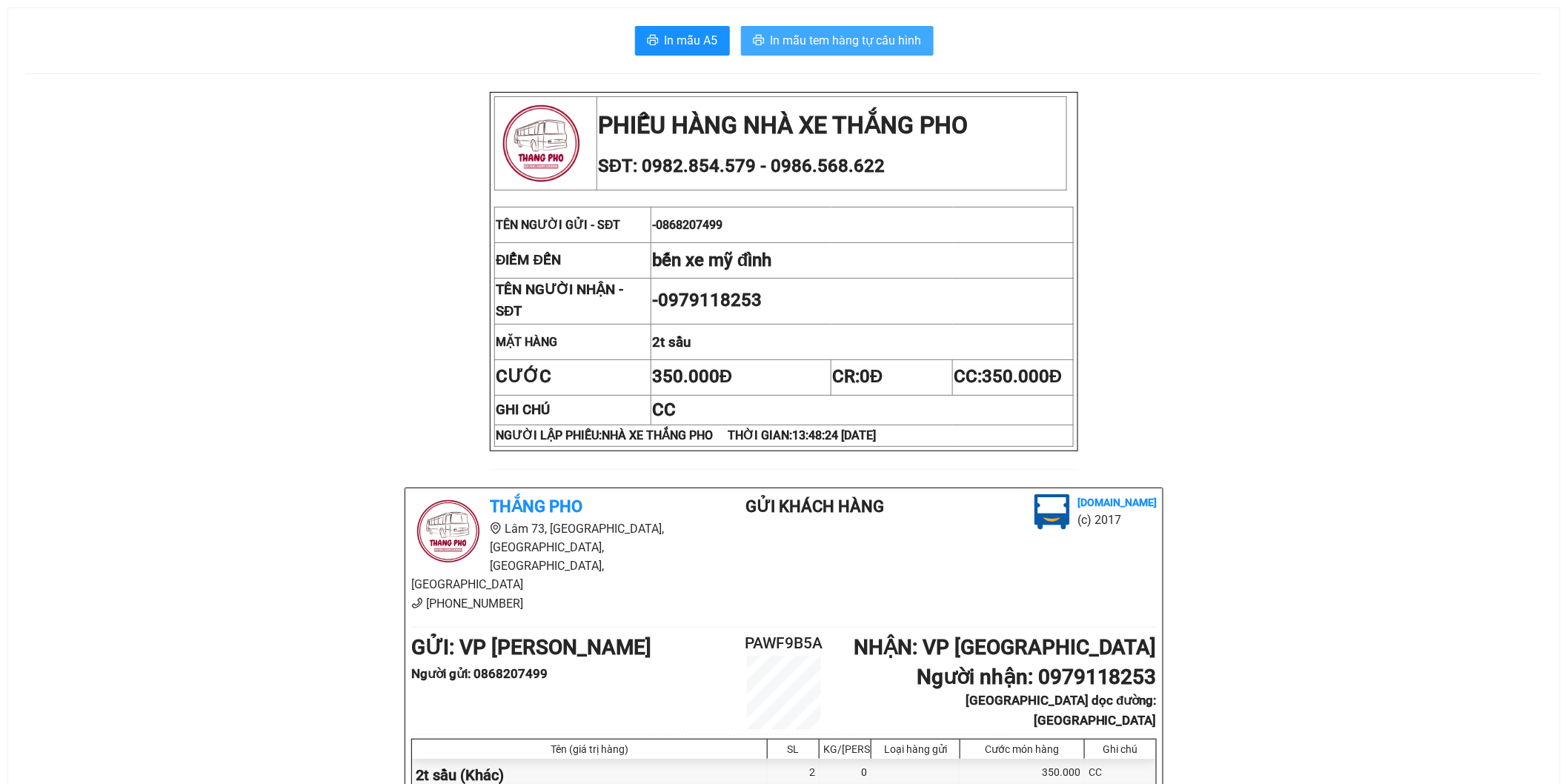
click at [797, 42] on span "In mẫu tem hàng tự cấu hình" at bounding box center [846, 40] width 152 height 18
click at [865, 43] on span "In mẫu tem hàng tự cấu hình" at bounding box center [846, 40] width 152 height 18
